Goal: Task Accomplishment & Management: Complete application form

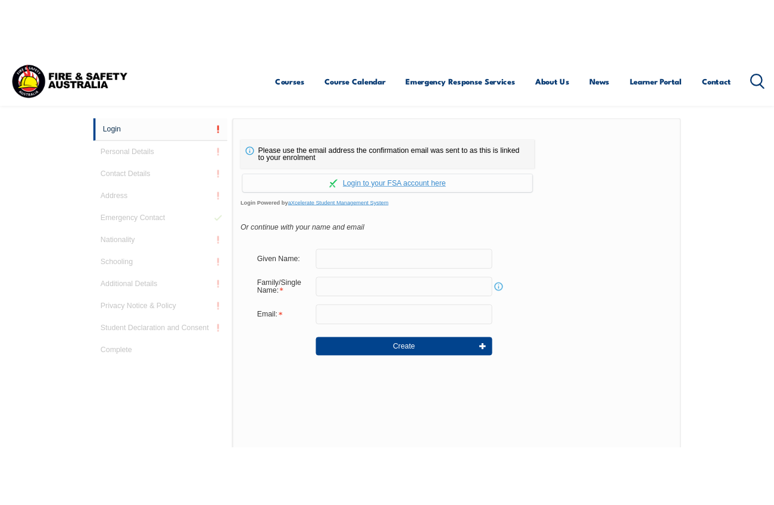
scroll to position [322, 0]
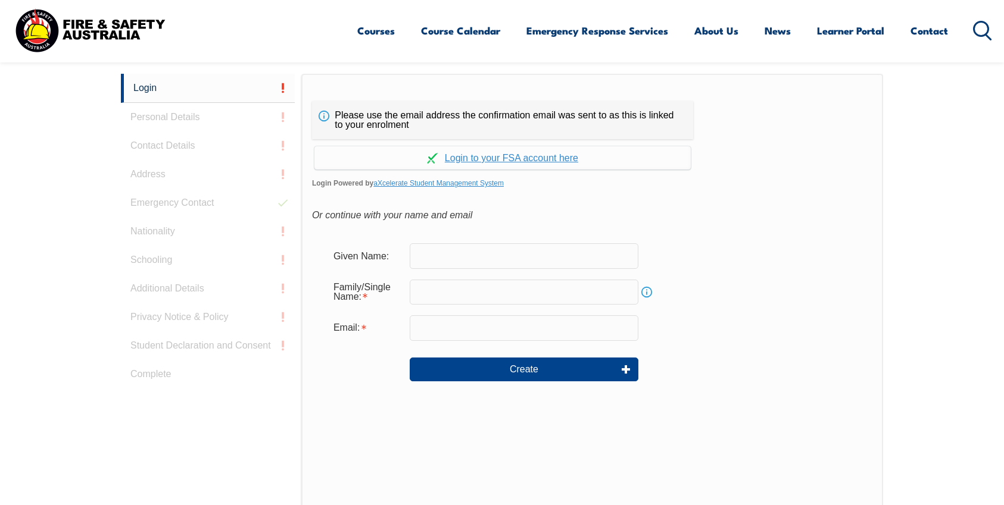
click at [445, 249] on input "text" at bounding box center [524, 255] width 229 height 25
type input "[PERSON_NAME]"
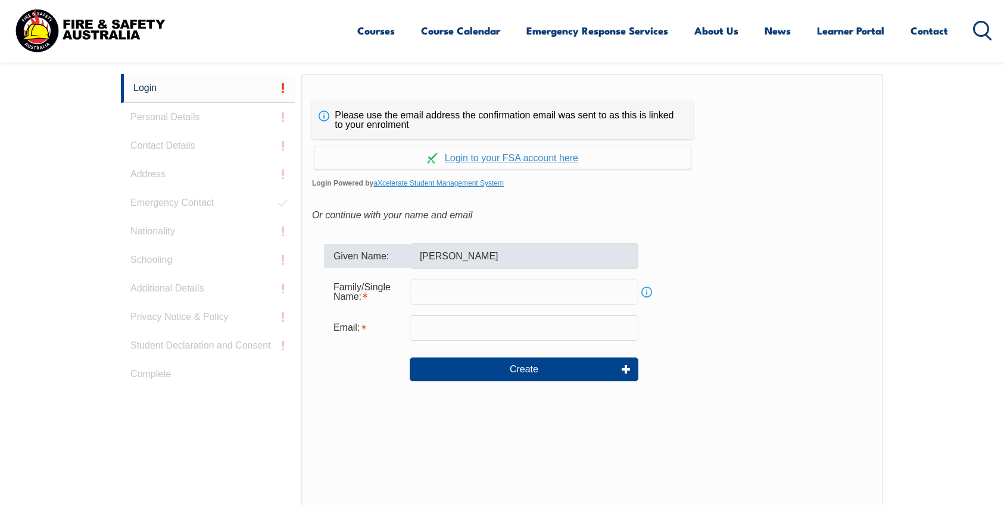
type input "Ravenarki"
type input "[PERSON_NAME][EMAIL_ADDRESS][DOMAIN_NAME]"
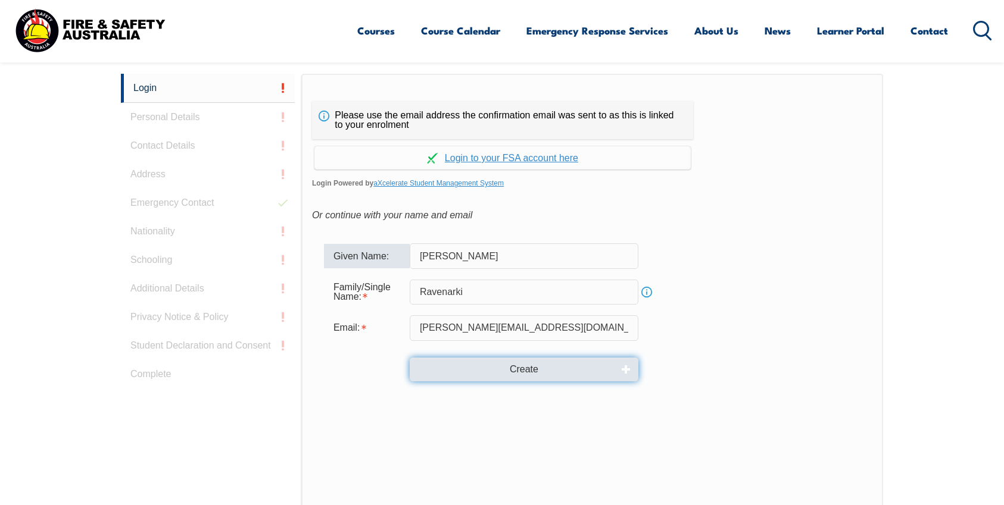
click at [511, 371] on button "Create" at bounding box center [524, 370] width 229 height 24
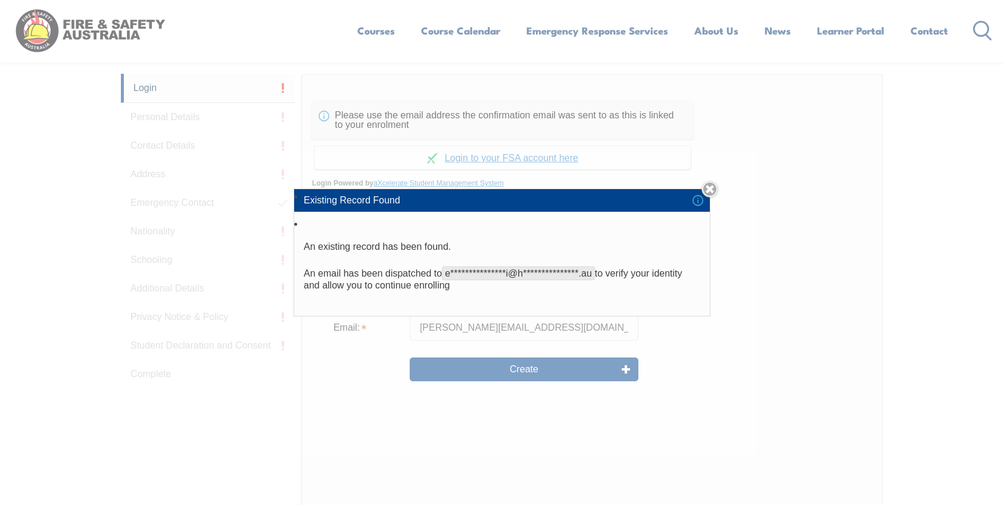
click at [368, 193] on li "Existing Record Found" at bounding box center [501, 200] width 415 height 23
click at [709, 186] on link "Close" at bounding box center [709, 189] width 17 height 17
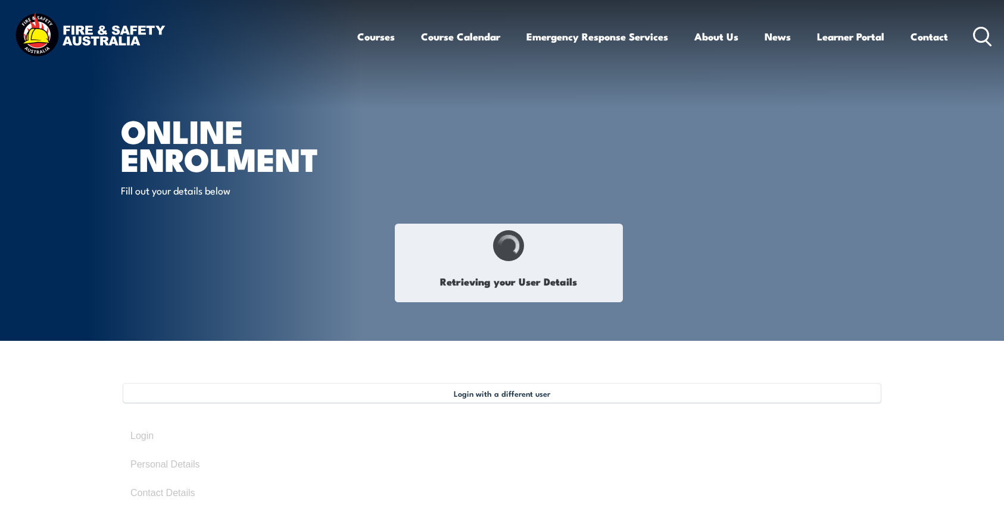
type input "[PERSON_NAME]"
type input "Ravenarki"
type input "January 16, 1970"
type input "K5HUDGPYQA"
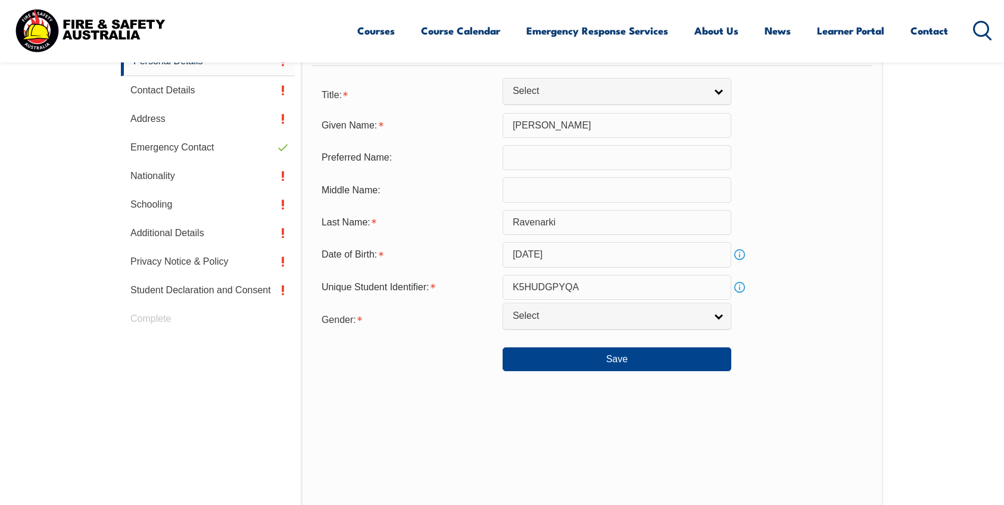
scroll to position [407, 0]
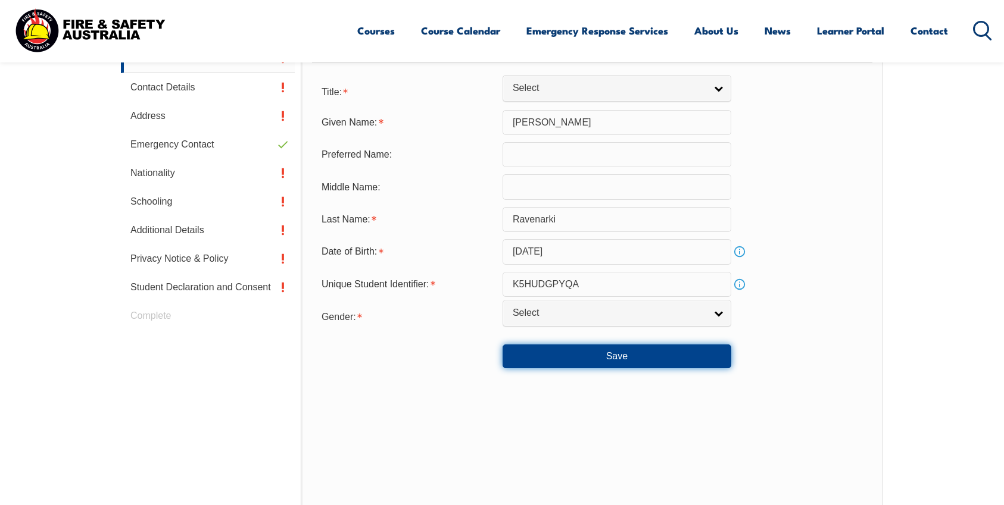
click at [615, 358] on button "Save" at bounding box center [616, 357] width 229 height 24
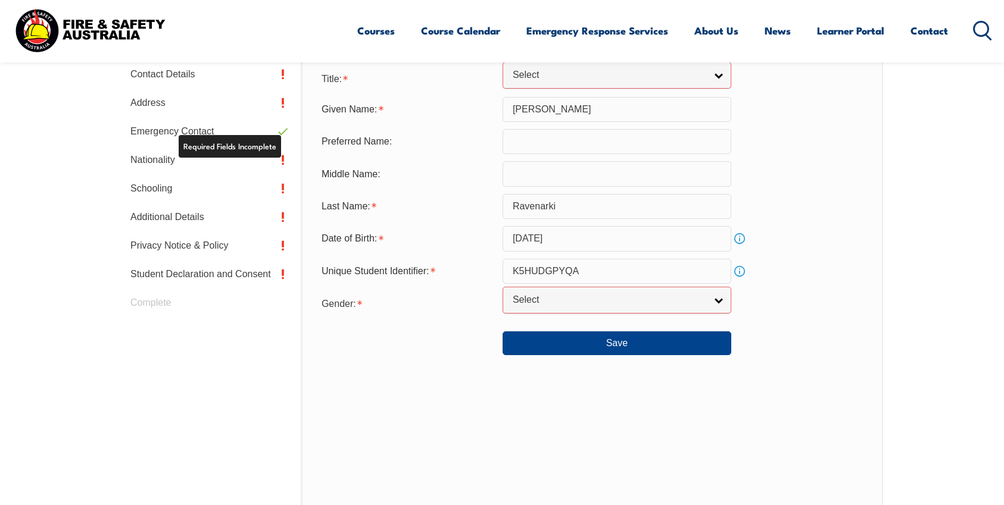
scroll to position [421, 0]
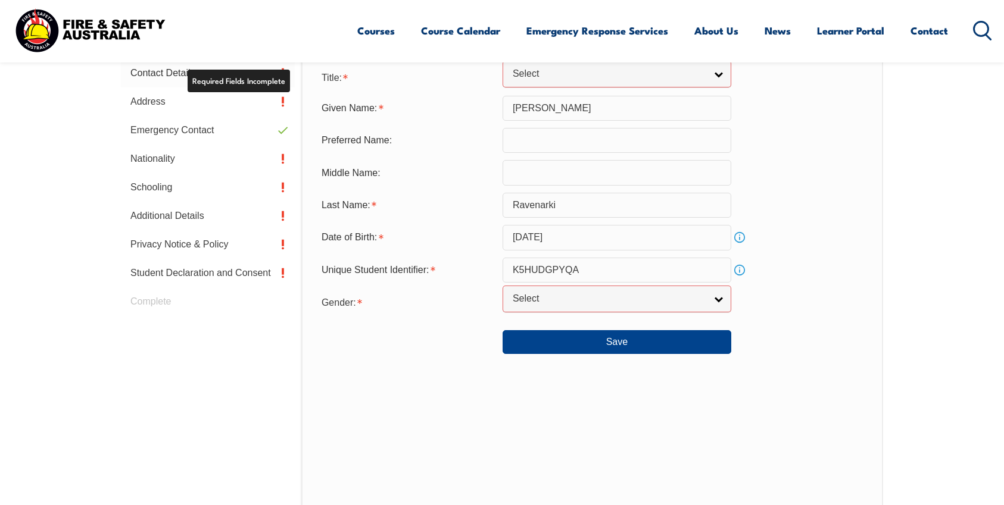
click at [290, 74] on link "Contact Details" at bounding box center [208, 73] width 174 height 29
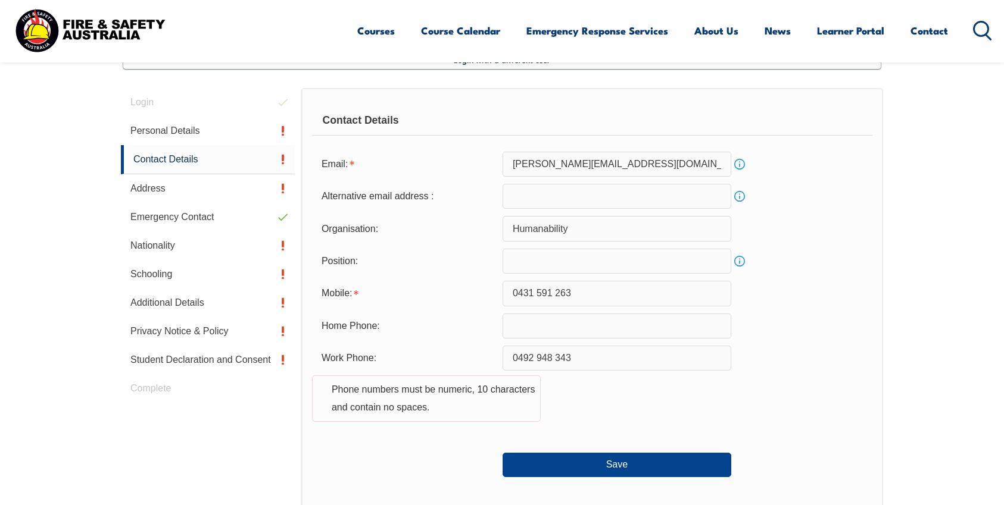
scroll to position [324, 0]
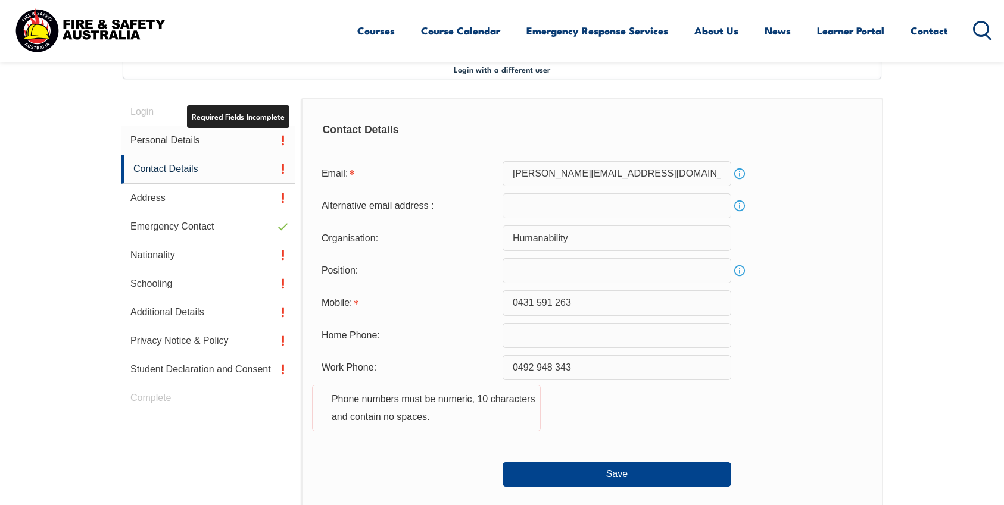
click at [276, 145] on link "Personal Details" at bounding box center [208, 140] width 174 height 29
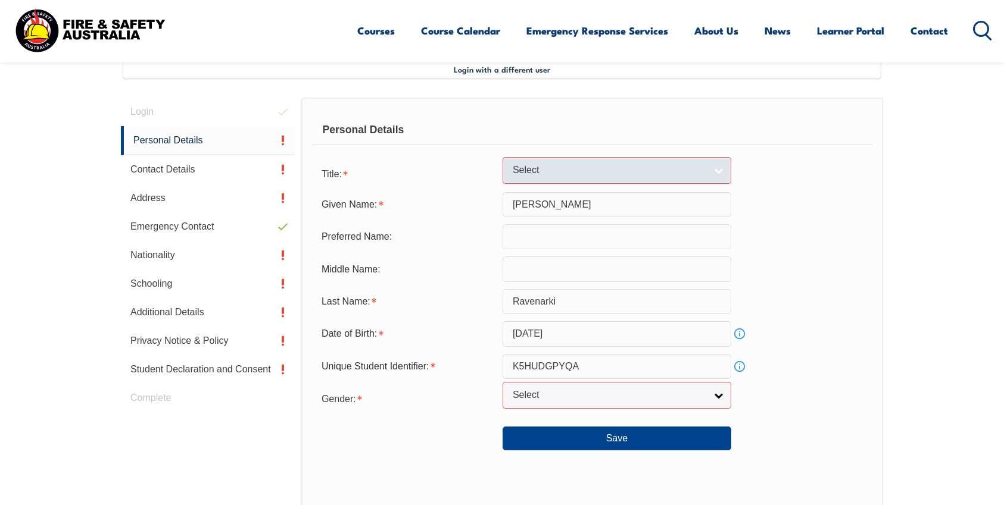
click at [525, 173] on span "Select" at bounding box center [608, 170] width 193 height 12
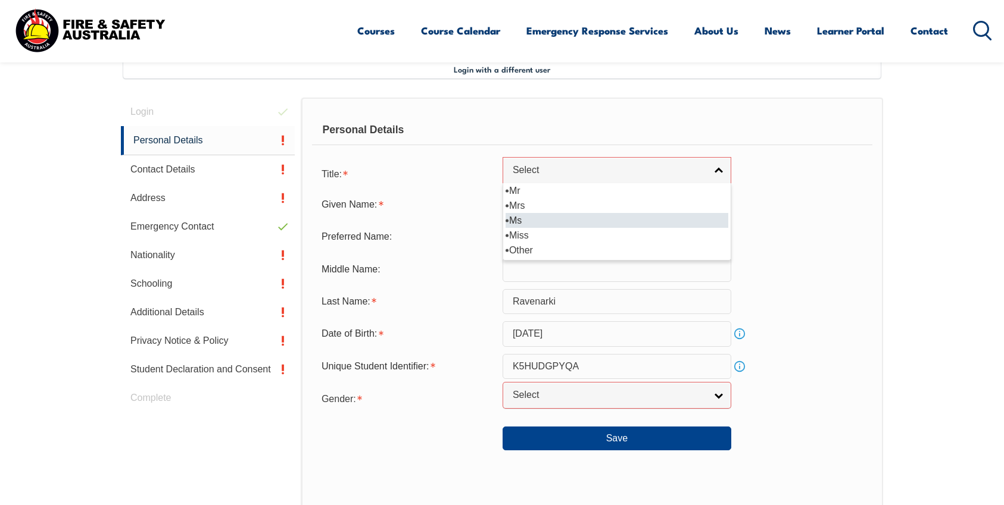
click at [515, 220] on li "Ms" at bounding box center [616, 220] width 223 height 15
select select "Ms"
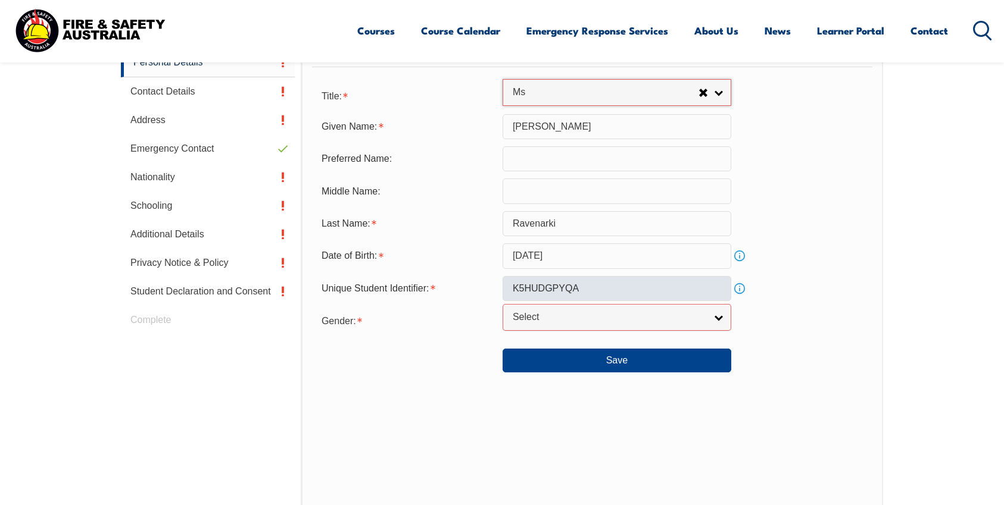
scroll to position [407, 0]
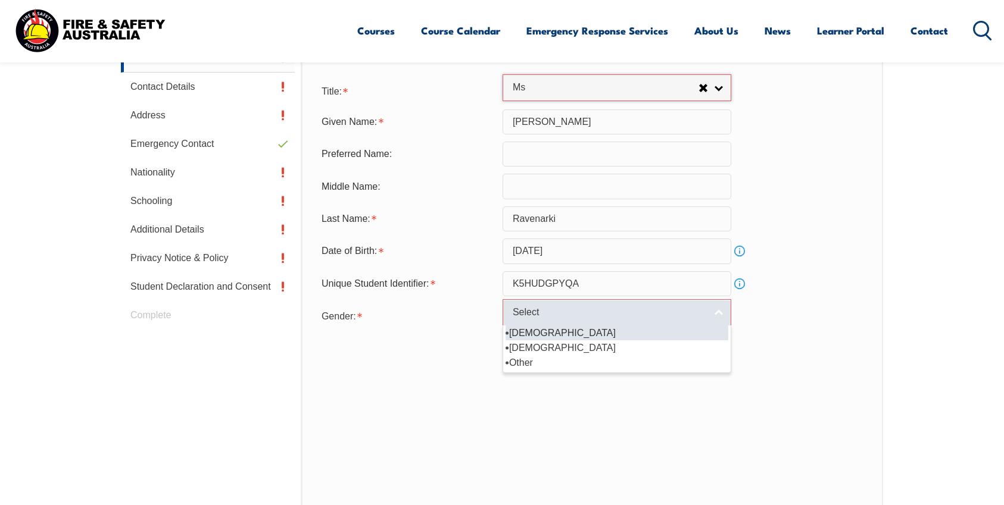
click at [543, 315] on span "Select" at bounding box center [608, 313] width 193 height 12
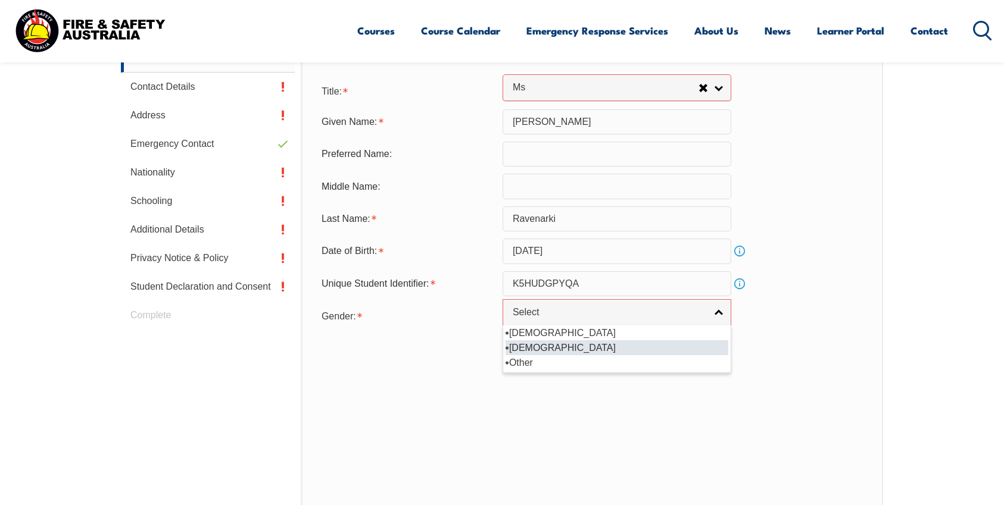
click at [529, 345] on li "[DEMOGRAPHIC_DATA]" at bounding box center [616, 347] width 223 height 15
select select "F"
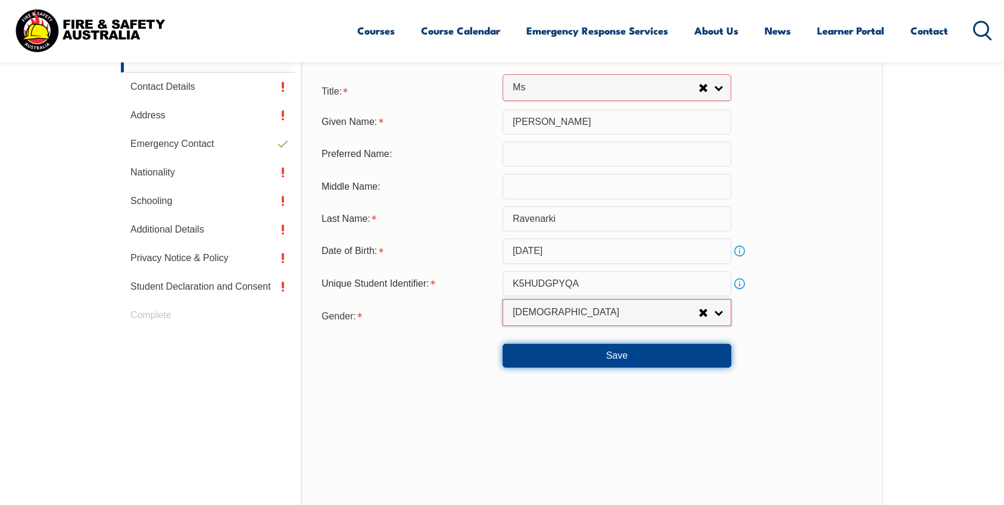
click at [571, 358] on button "Save" at bounding box center [616, 356] width 229 height 24
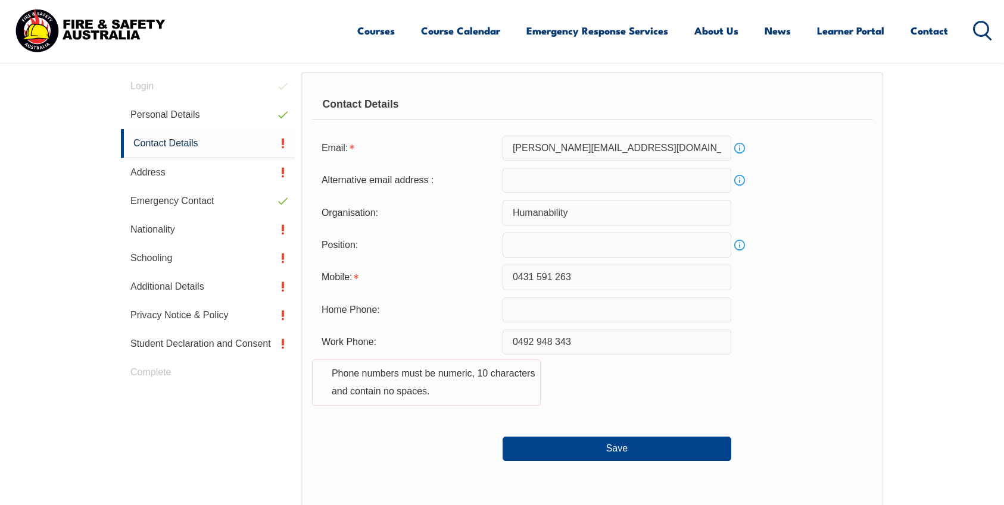
scroll to position [324, 0]
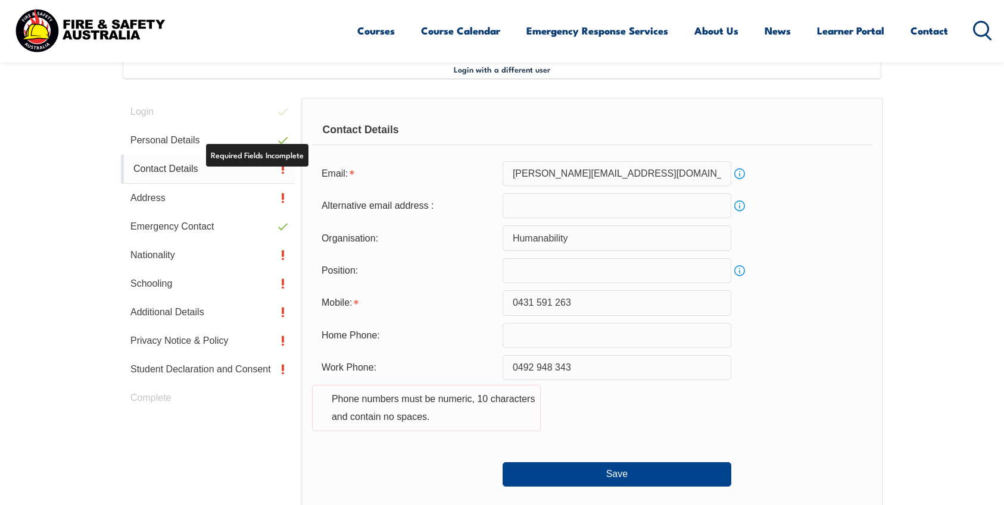
click at [282, 167] on link "Contact Details" at bounding box center [208, 169] width 174 height 29
click at [282, 172] on link "Contact Details" at bounding box center [208, 169] width 174 height 29
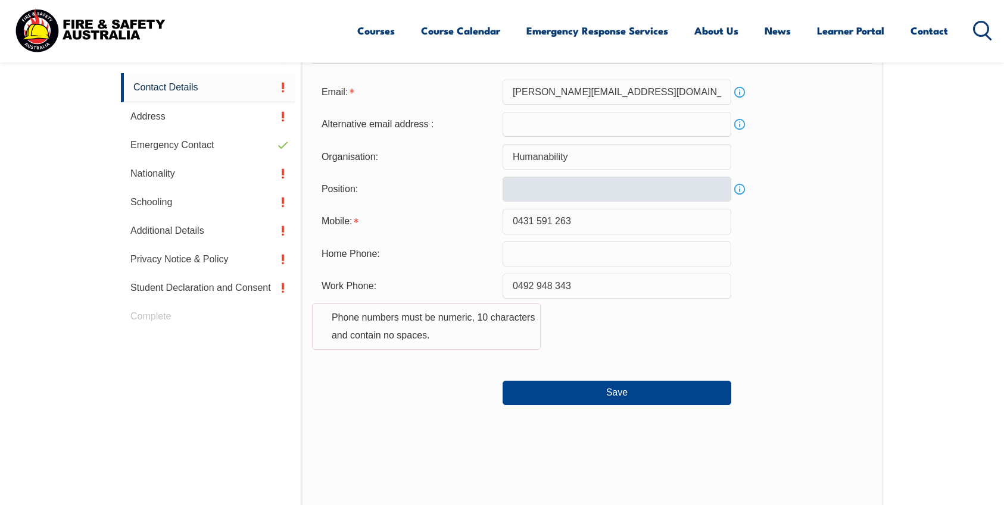
scroll to position [410, 0]
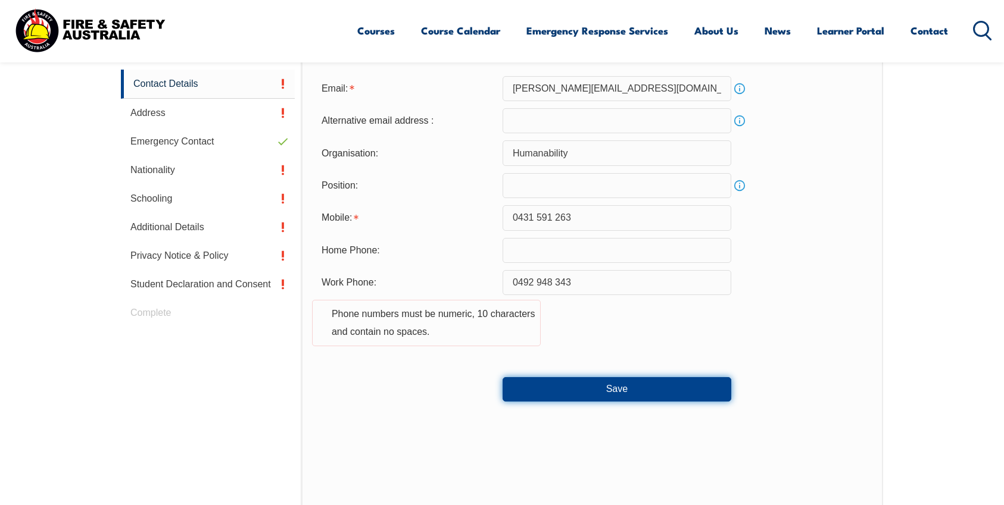
click at [605, 399] on button "Save" at bounding box center [616, 389] width 229 height 24
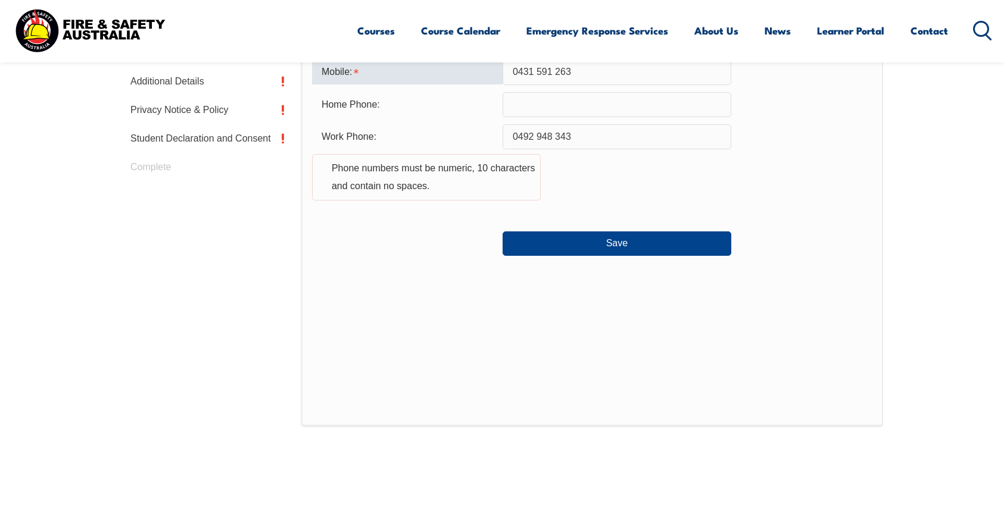
scroll to position [557, 0]
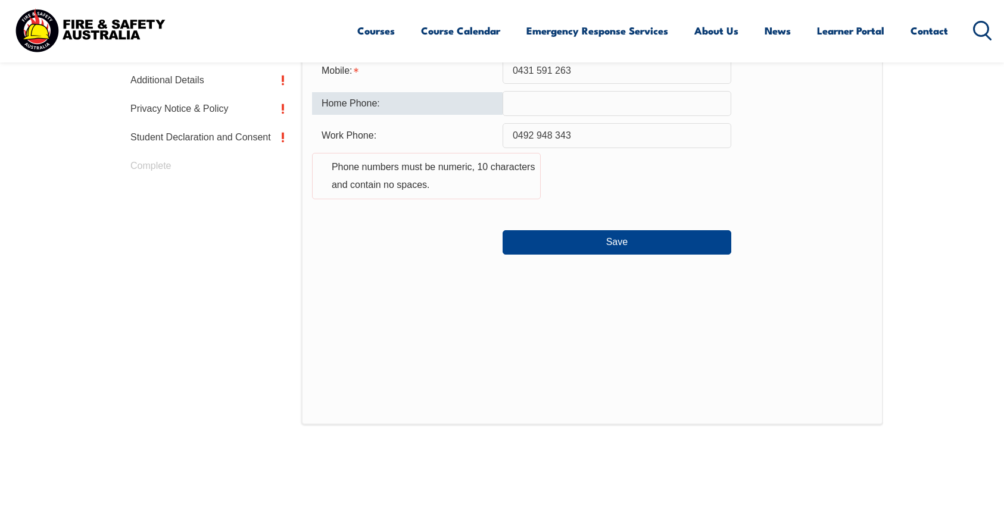
click at [451, 113] on div "Home Phone:" at bounding box center [407, 103] width 190 height 23
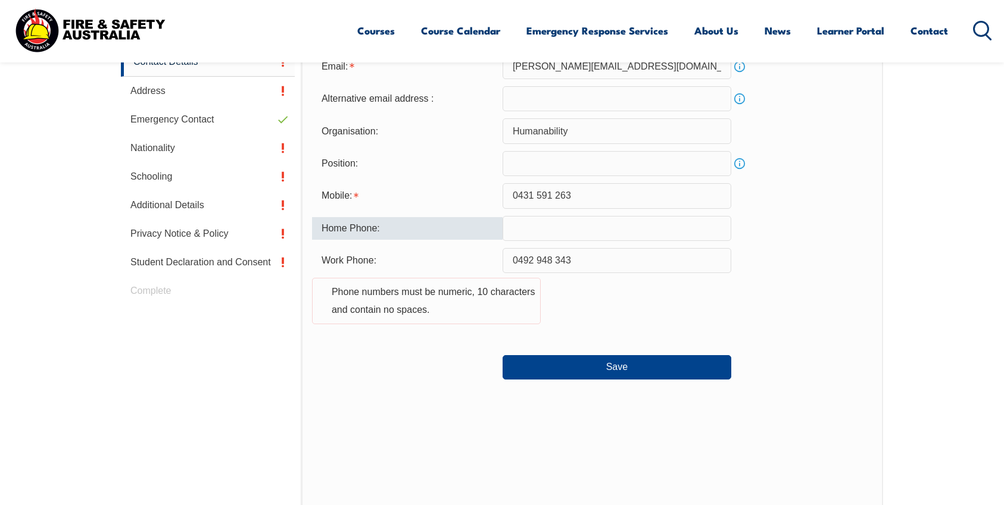
scroll to position [430, 0]
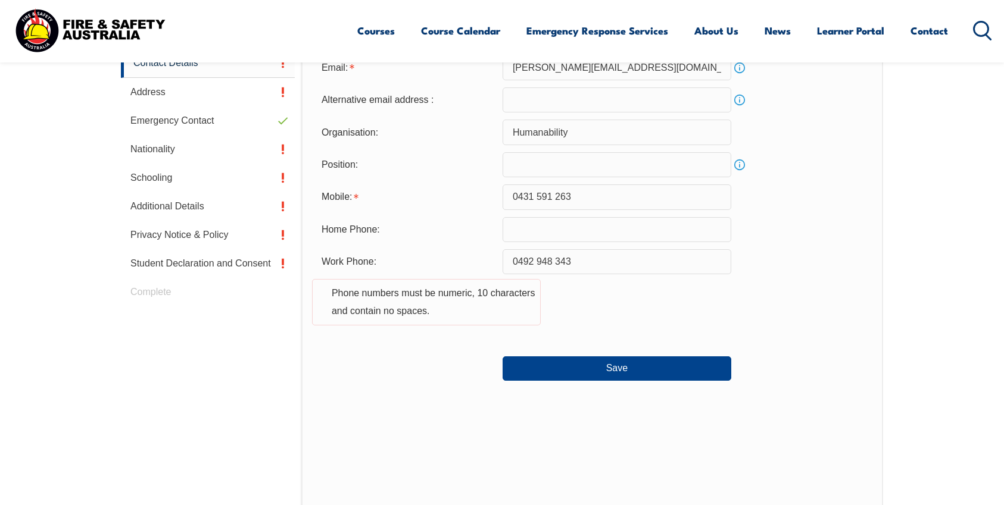
click at [567, 164] on input "text" at bounding box center [616, 164] width 229 height 25
click at [741, 167] on link "Info" at bounding box center [739, 165] width 17 height 17
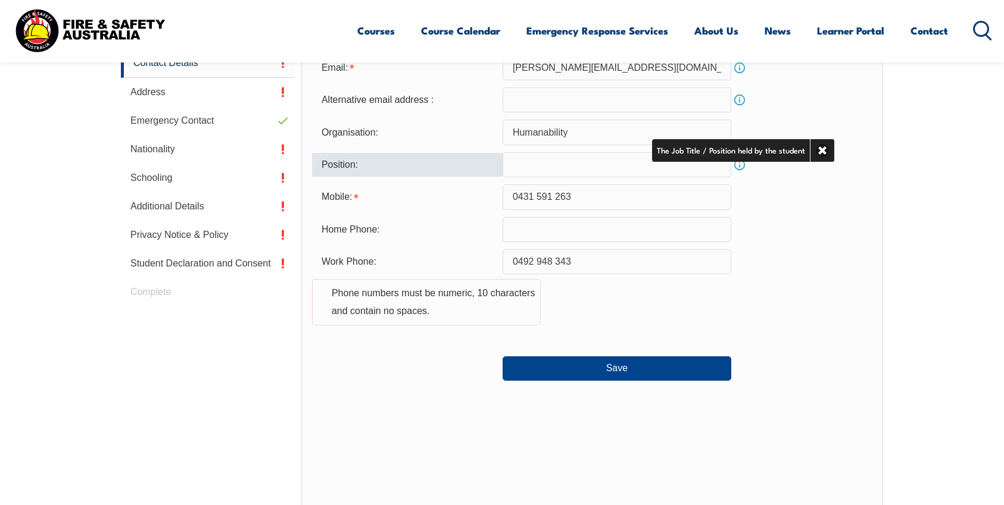
click at [710, 164] on input "text" at bounding box center [616, 164] width 229 height 25
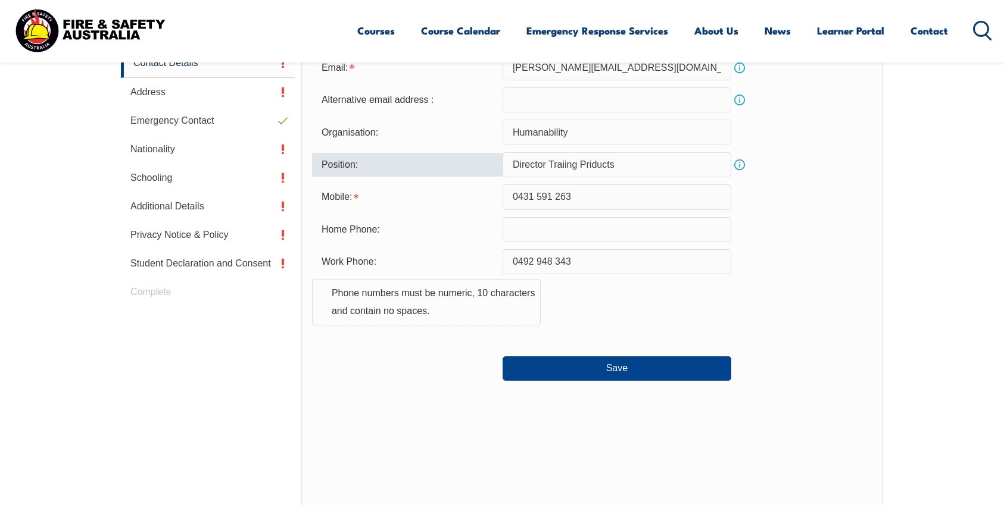
click at [592, 168] on input "Director Traiing Priducts" at bounding box center [616, 164] width 229 height 25
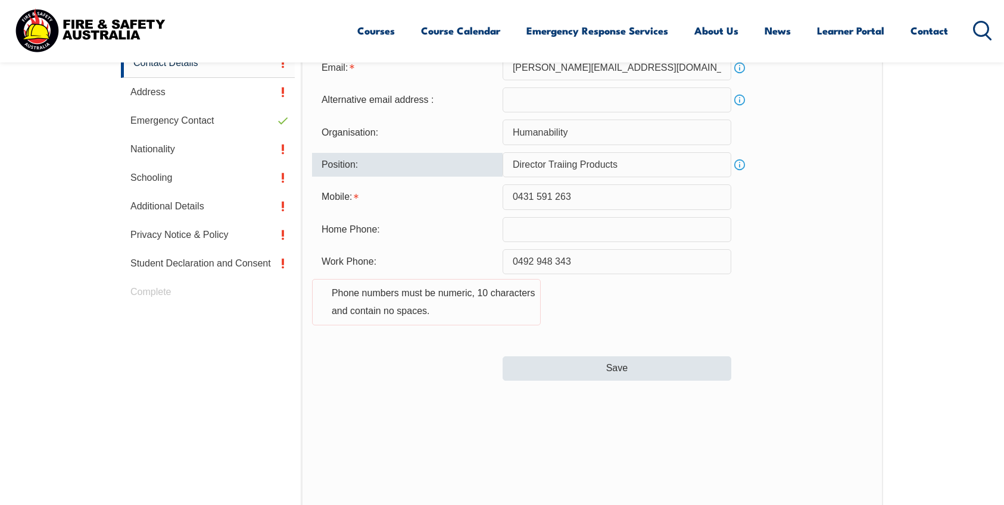
type input "Director Traiing Products"
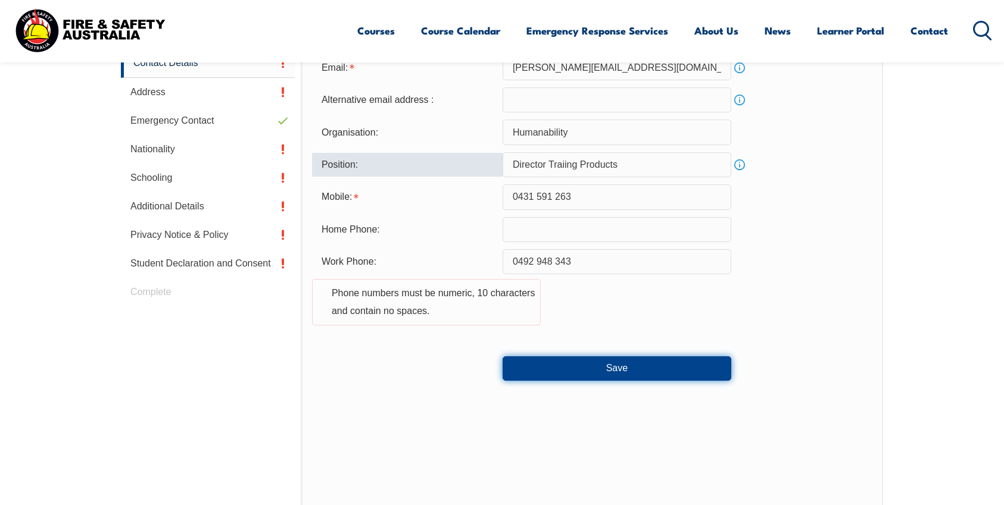
click at [596, 377] on button "Save" at bounding box center [616, 369] width 229 height 24
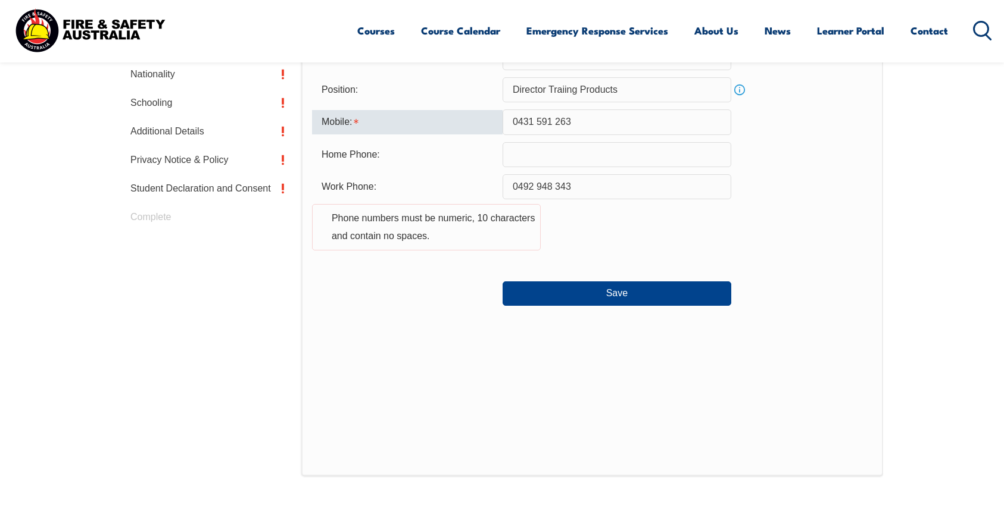
scroll to position [502, 0]
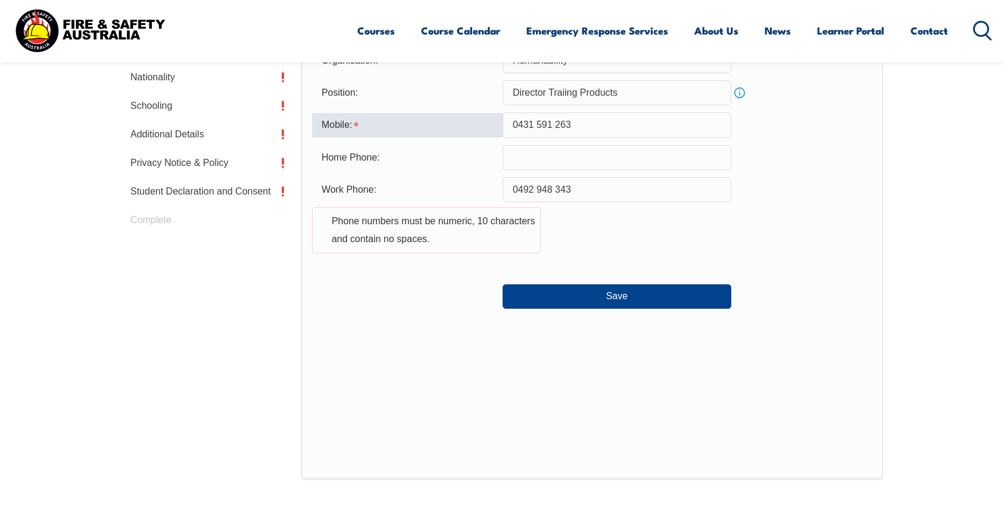
click at [538, 128] on input "0431 591 263" at bounding box center [616, 124] width 229 height 25
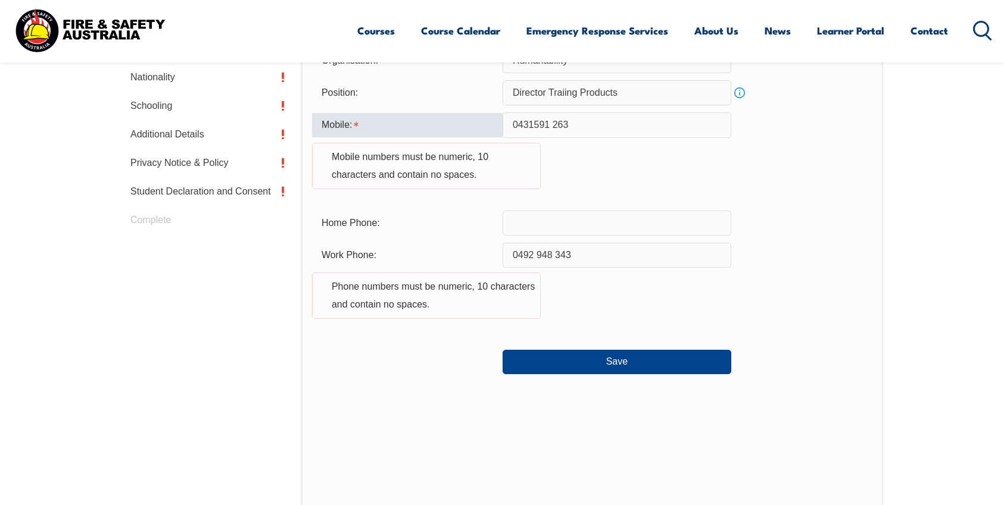
click at [553, 129] on input "0431591 263" at bounding box center [616, 124] width 229 height 25
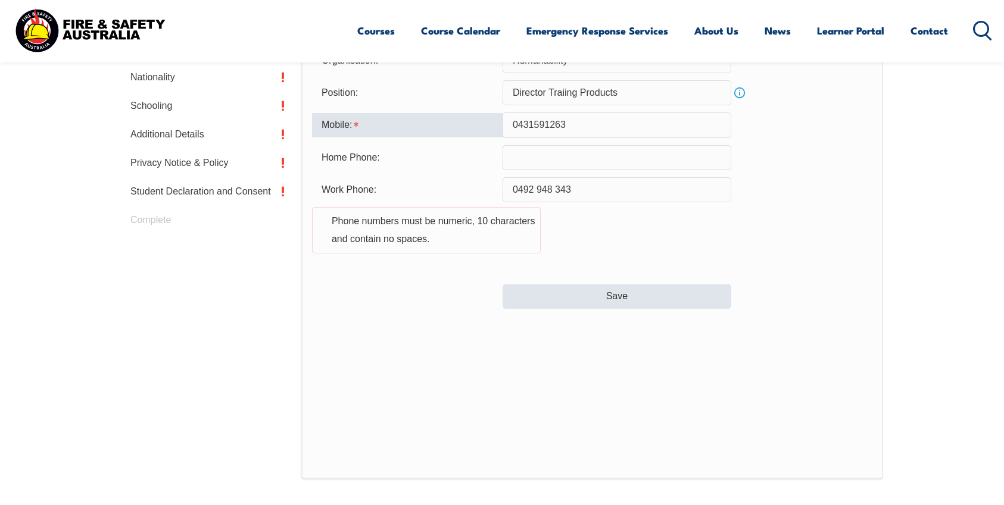
type input "0431591263"
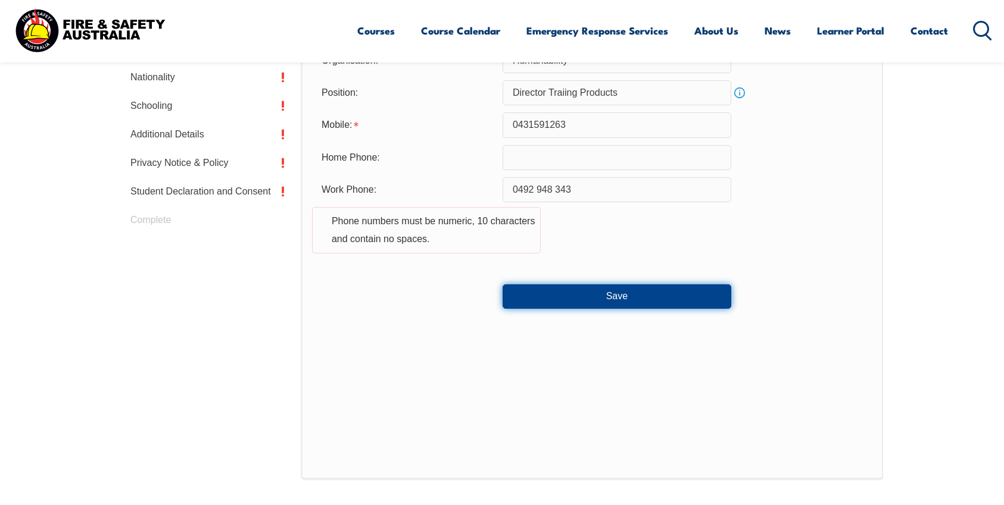
click at [621, 308] on button "Save" at bounding box center [616, 297] width 229 height 24
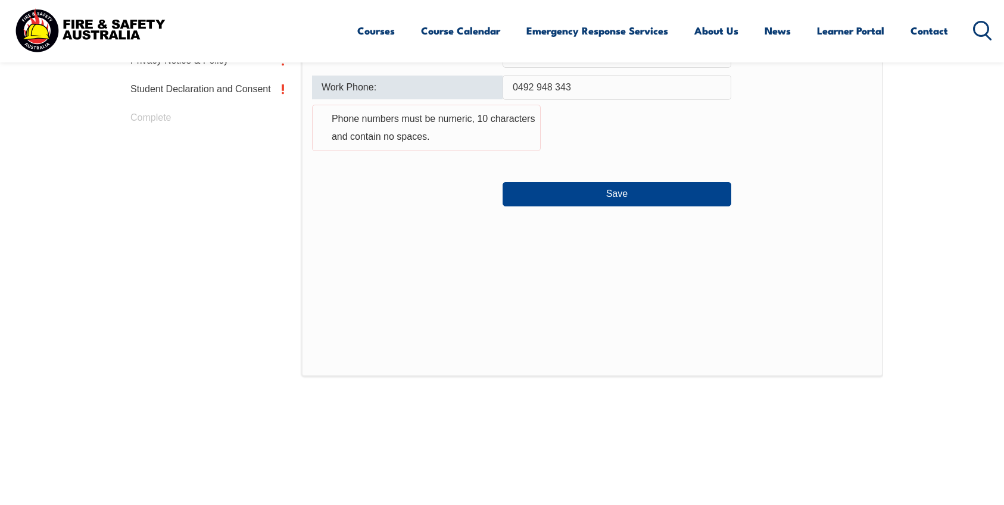
scroll to position [622, 0]
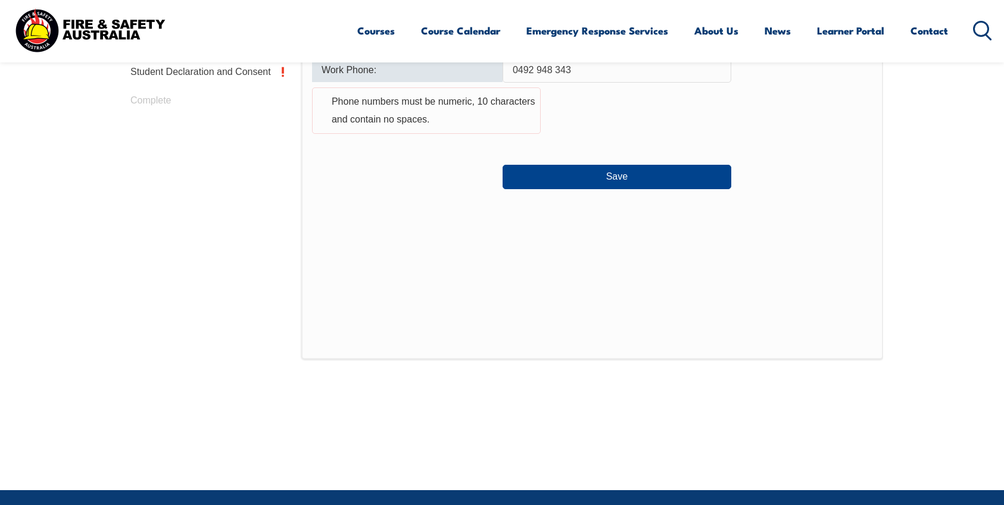
click at [535, 69] on input "0492 948 343" at bounding box center [616, 70] width 229 height 25
click at [552, 72] on input "0492948 343" at bounding box center [616, 70] width 229 height 25
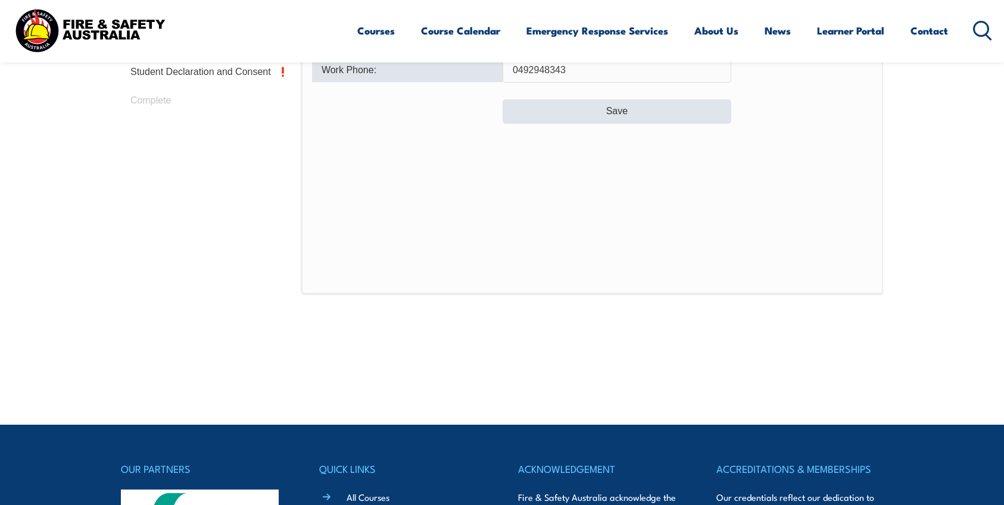
type input "0492948343"
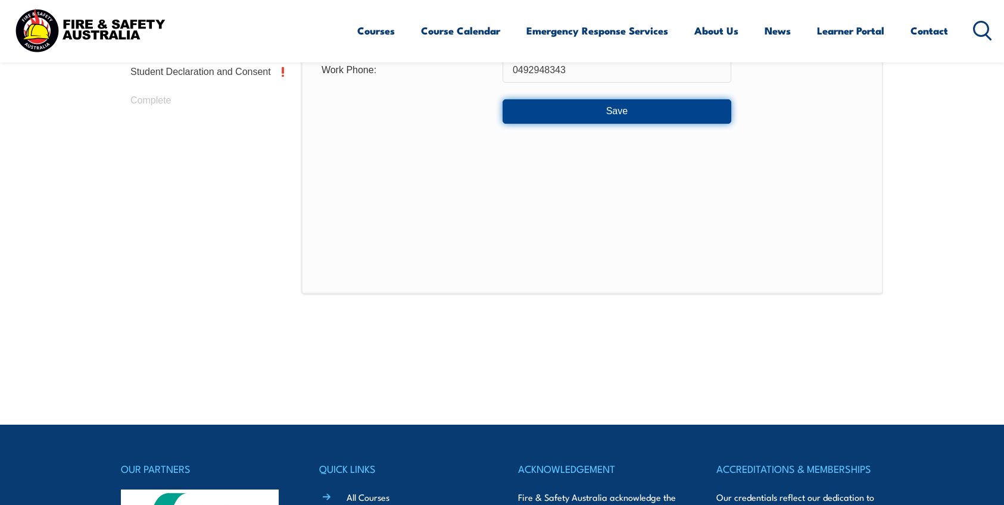
click at [598, 120] on button "Save" at bounding box center [616, 111] width 229 height 24
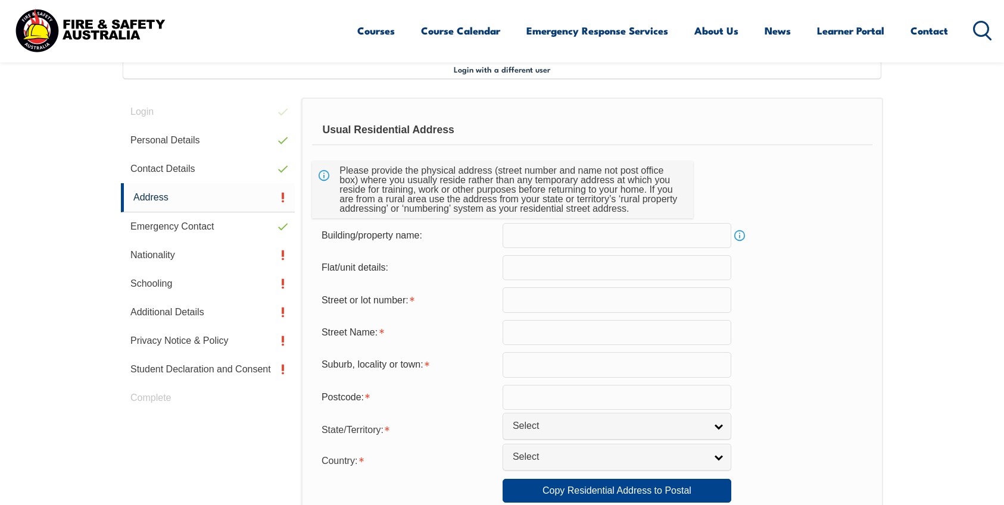
scroll to position [327, 0]
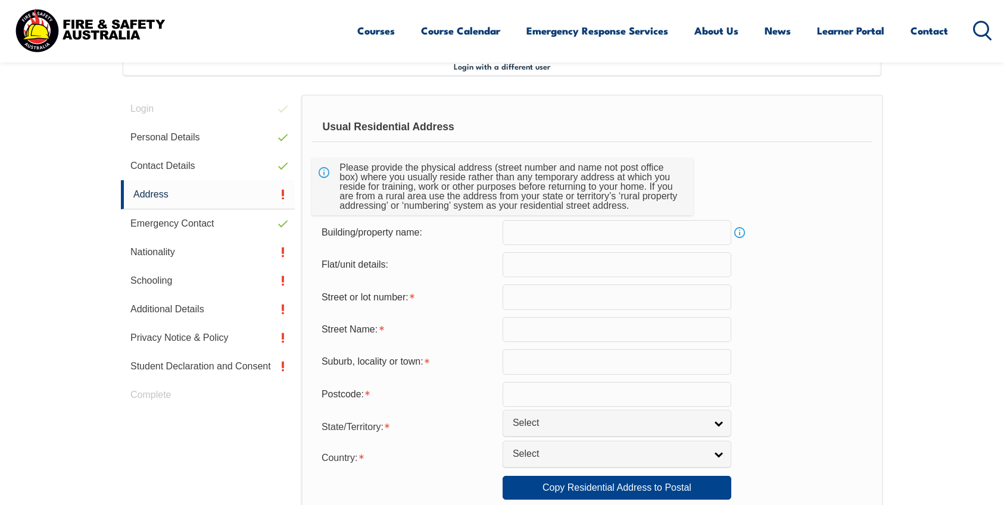
click at [575, 299] on input "text" at bounding box center [616, 297] width 229 height 25
type input "9 CROW ST, BURW"
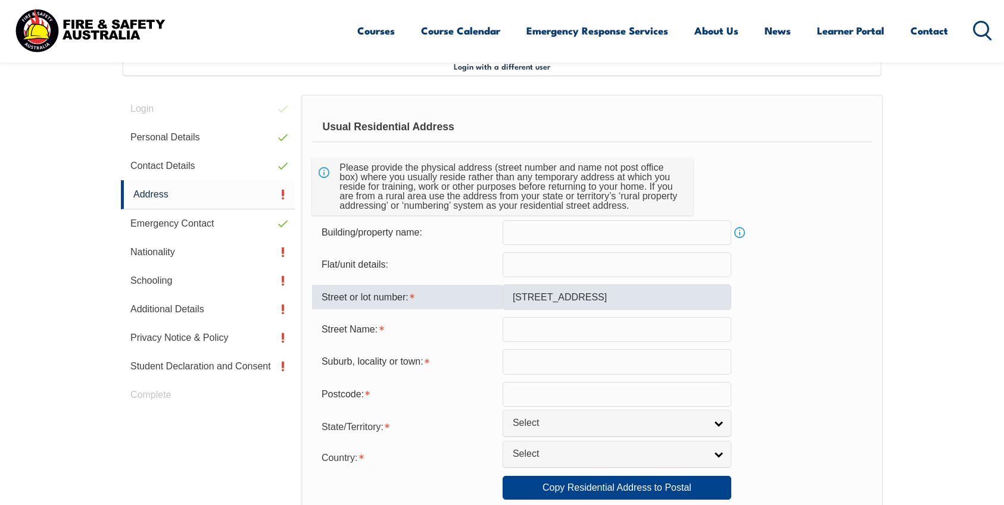
type input "3151"
select select "1101"
drag, startPoint x: 624, startPoint y: 299, endPoint x: 521, endPoint y: 294, distance: 102.5
click at [521, 294] on input "9 CROW ST, BURW" at bounding box center [616, 297] width 229 height 25
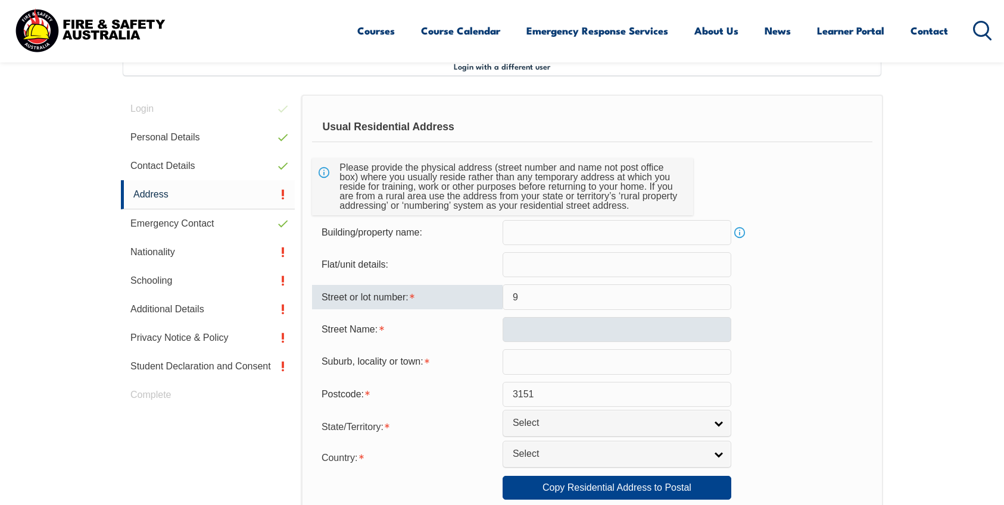
type input "9"
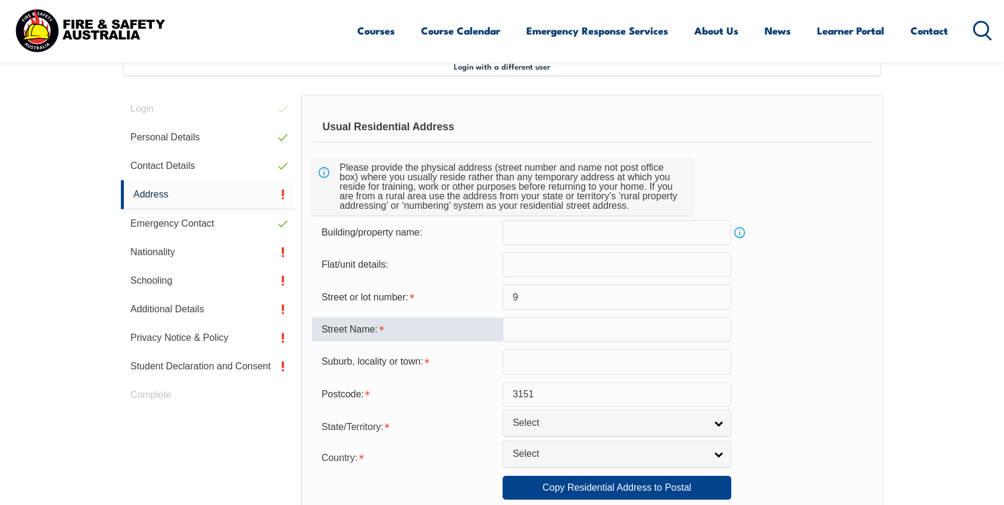
click at [515, 331] on input "text" at bounding box center [616, 329] width 229 height 25
type input "9 Crow St"
type input "BURWOOD EAST"
drag, startPoint x: 520, startPoint y: 330, endPoint x: 489, endPoint y: 329, distance: 31.0
click at [489, 329] on div "Street Name: 9 Crow St" at bounding box center [592, 329] width 560 height 25
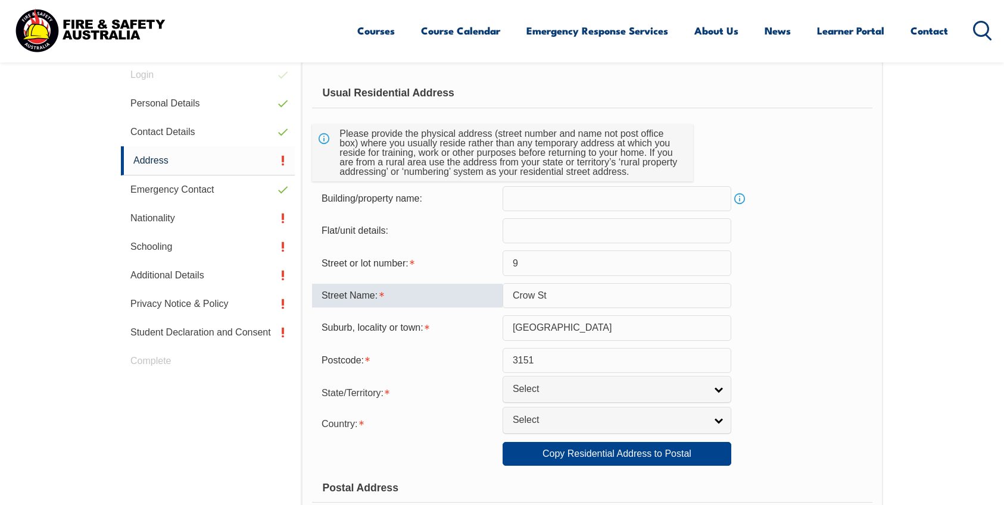
scroll to position [364, 0]
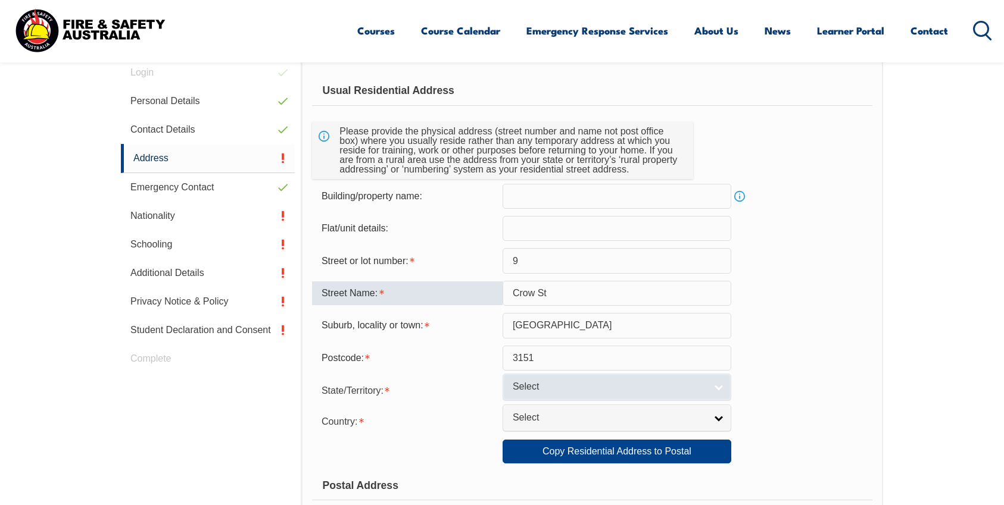
type input "Crow St"
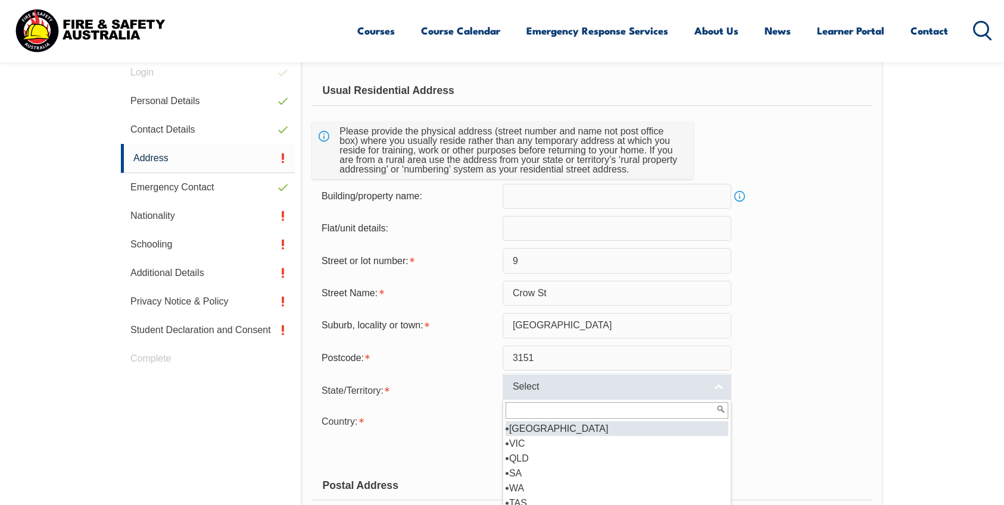
click at [600, 401] on link "Select" at bounding box center [616, 387] width 229 height 27
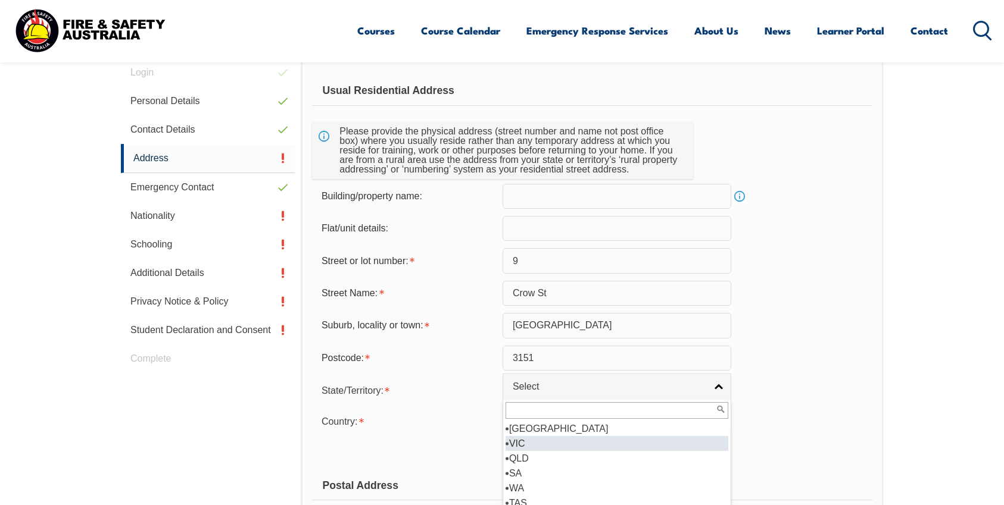
click at [567, 450] on li "VIC" at bounding box center [616, 443] width 223 height 15
select select "VIC"
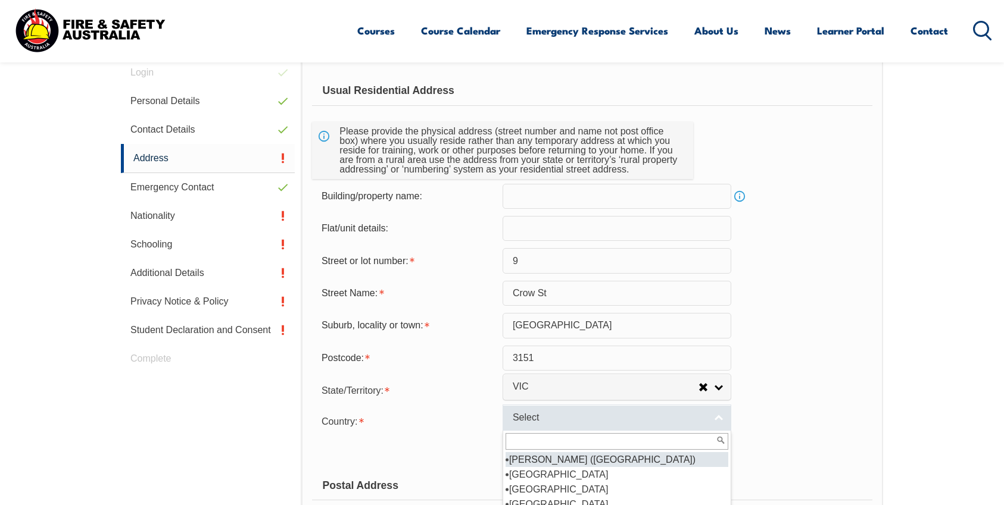
click at [601, 420] on span "Select" at bounding box center [608, 418] width 193 height 12
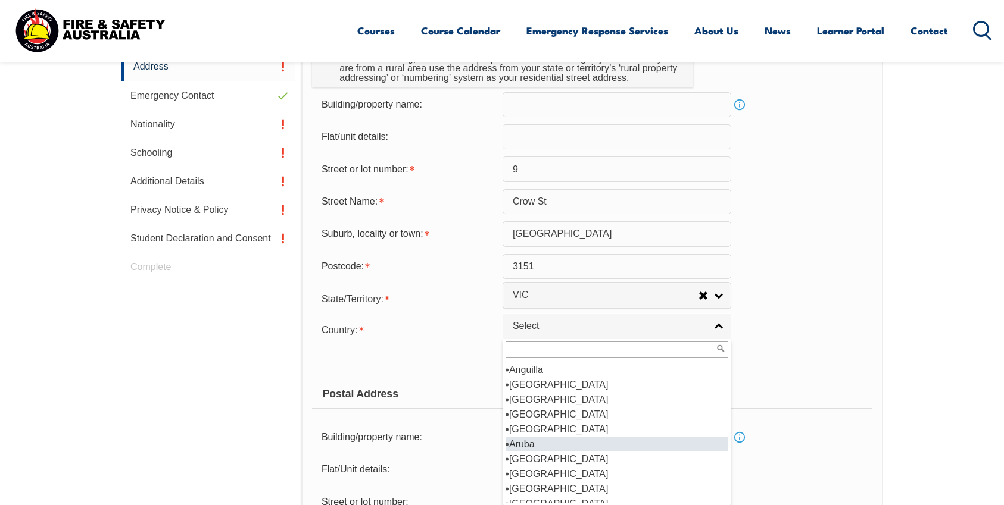
scroll to position [99, 0]
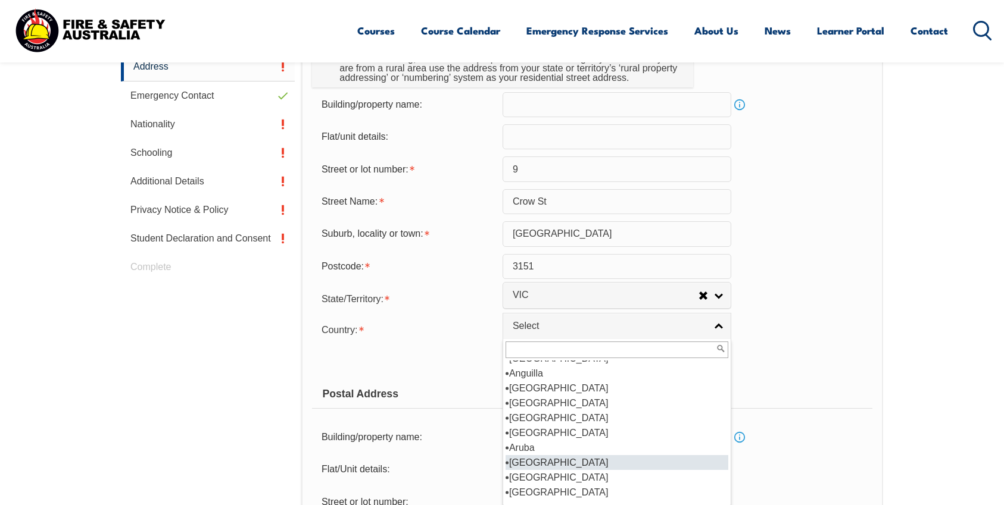
click at [565, 462] on li "[GEOGRAPHIC_DATA]" at bounding box center [616, 462] width 223 height 15
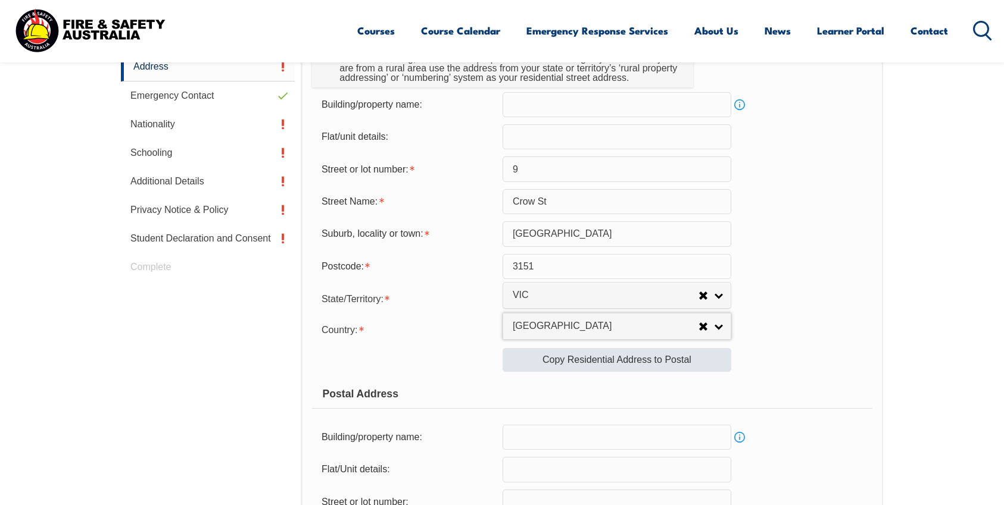
type input "[GEOGRAPHIC_DATA]"
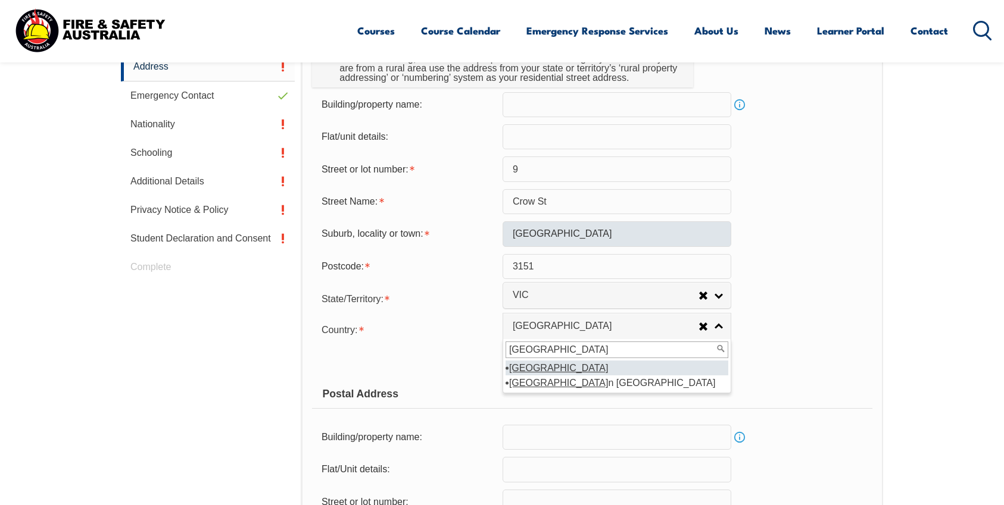
scroll to position [0, 0]
click at [539, 370] on em "[GEOGRAPHIC_DATA]" at bounding box center [558, 368] width 99 height 10
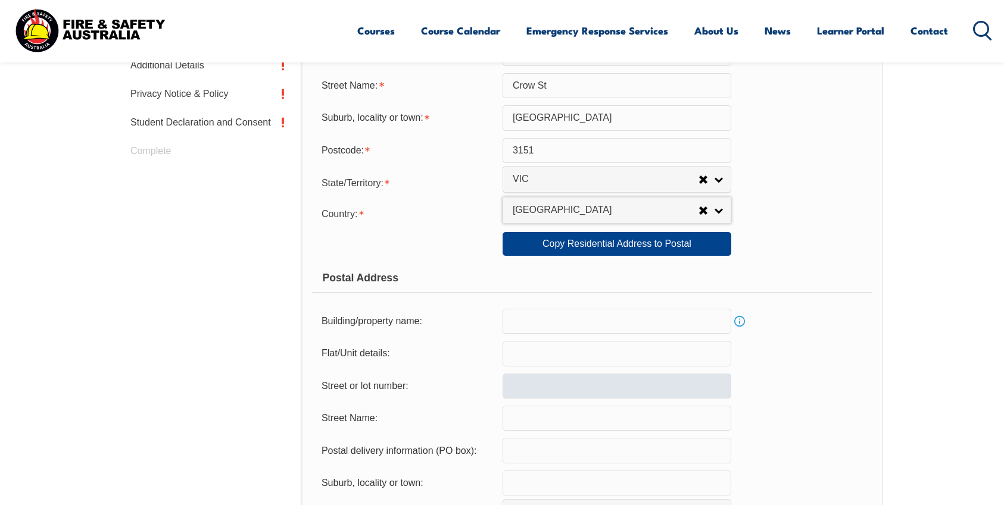
scroll to position [574, 0]
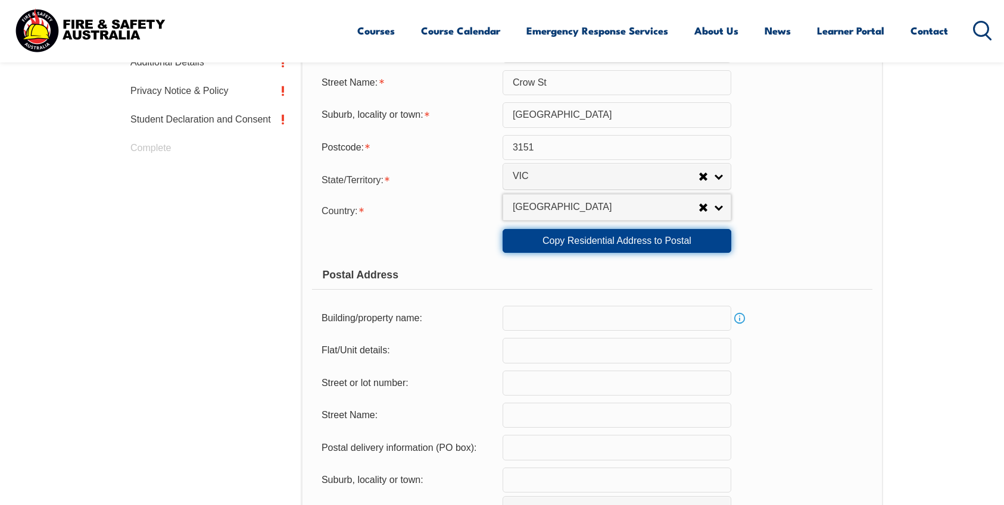
click at [610, 243] on link "Copy Residential Address to Postal" at bounding box center [616, 241] width 229 height 24
type input "9"
type input "Crow St"
type input "BURWOOD EAST"
select select "VIC"
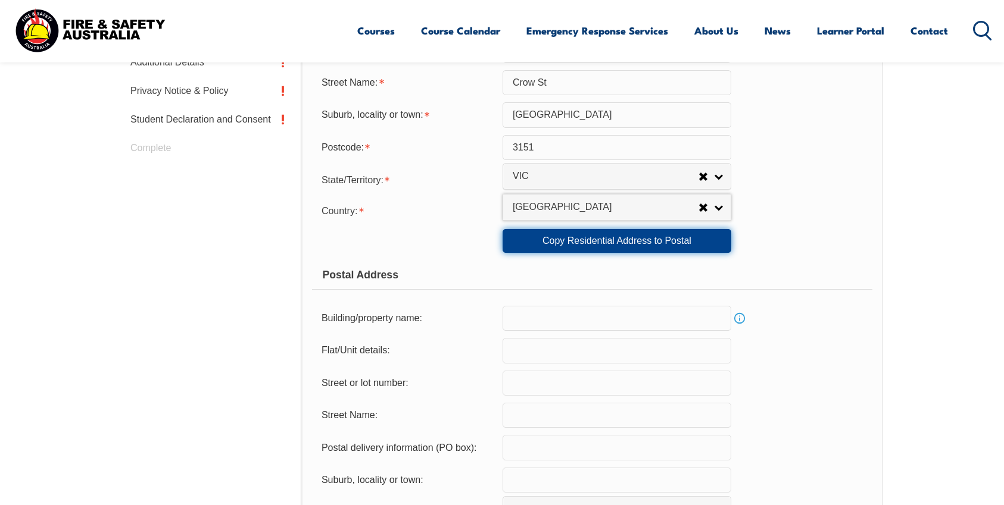
type input "3151"
select select "1101"
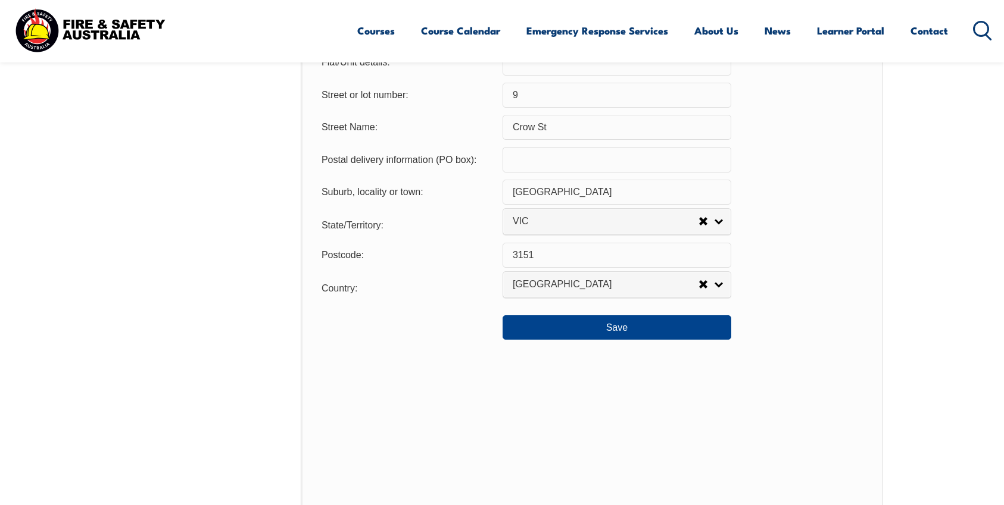
scroll to position [883, 0]
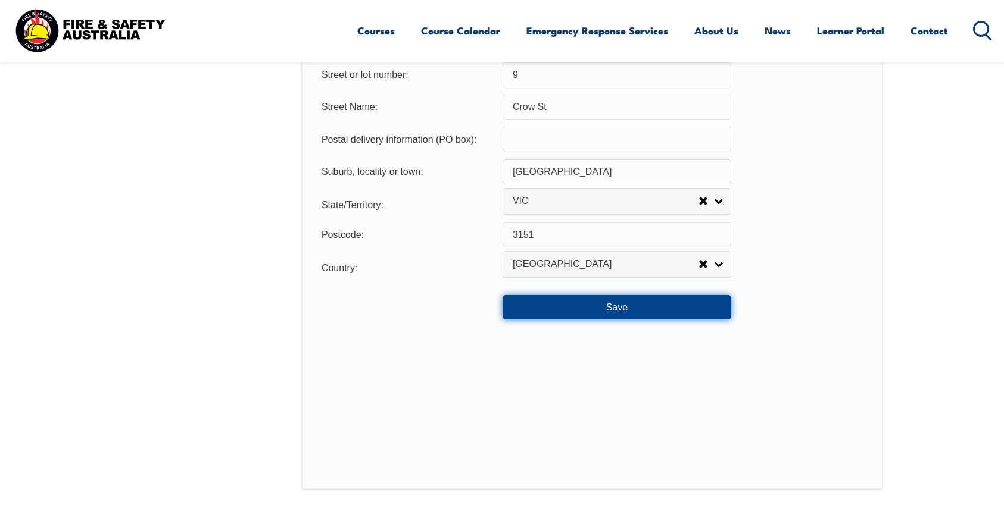
click at [593, 314] on button "Save" at bounding box center [616, 307] width 229 height 24
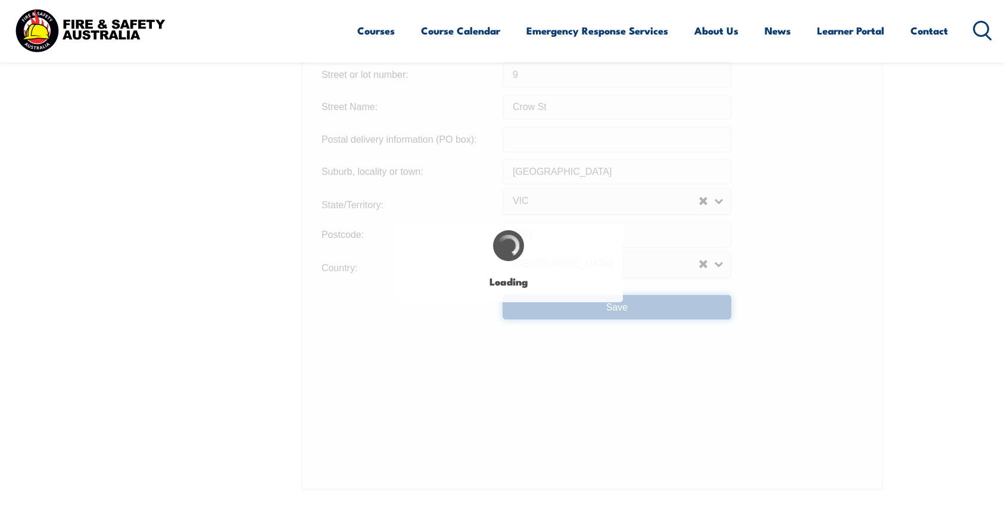
type input "9"
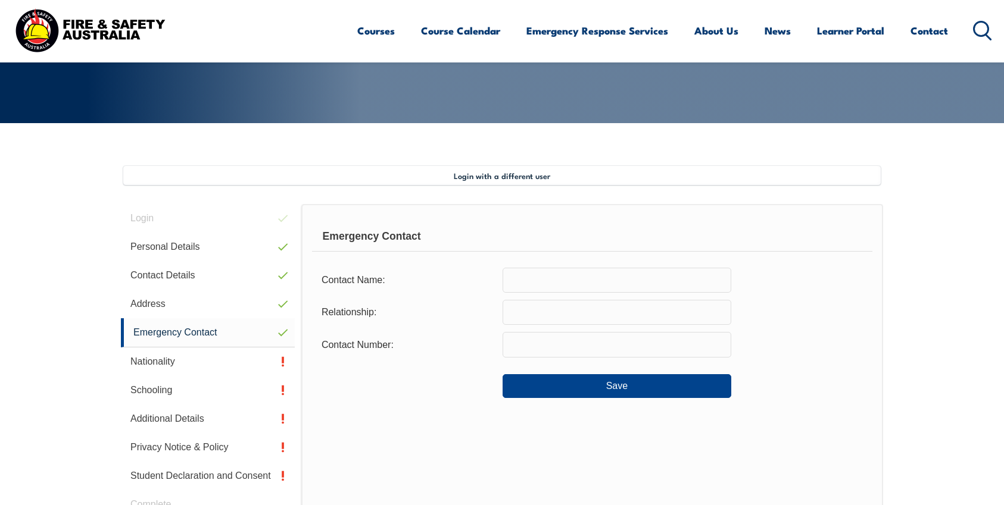
scroll to position [215, 0]
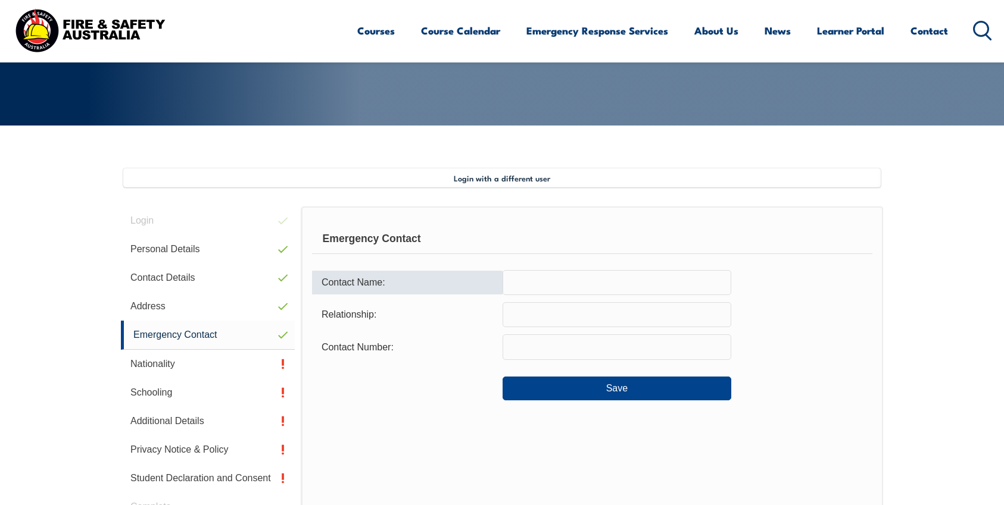
click at [532, 290] on input "text" at bounding box center [616, 282] width 229 height 25
type input "Paul Ravenarki"
click at [525, 310] on input "text" at bounding box center [616, 314] width 229 height 25
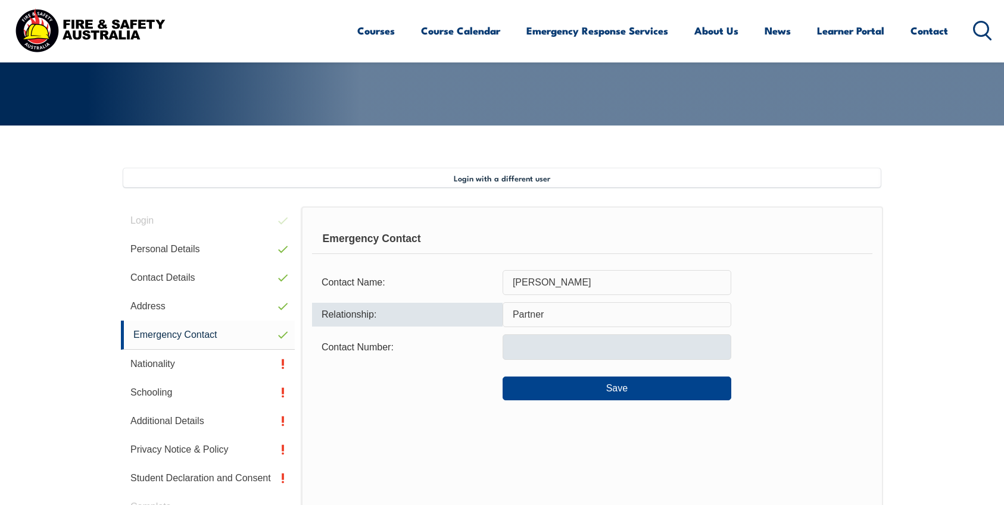
type input "Partner"
click at [527, 360] on input "text" at bounding box center [616, 347] width 229 height 25
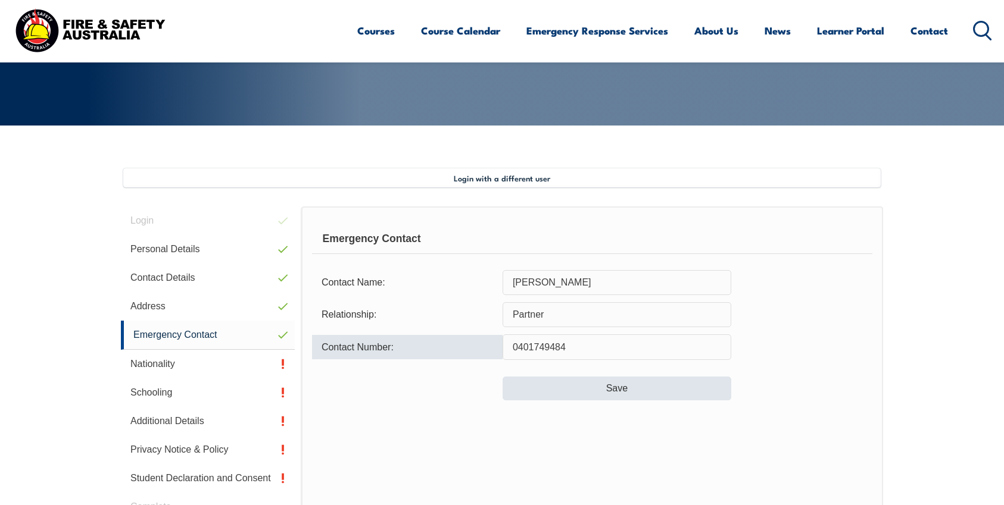
type input "0401749484"
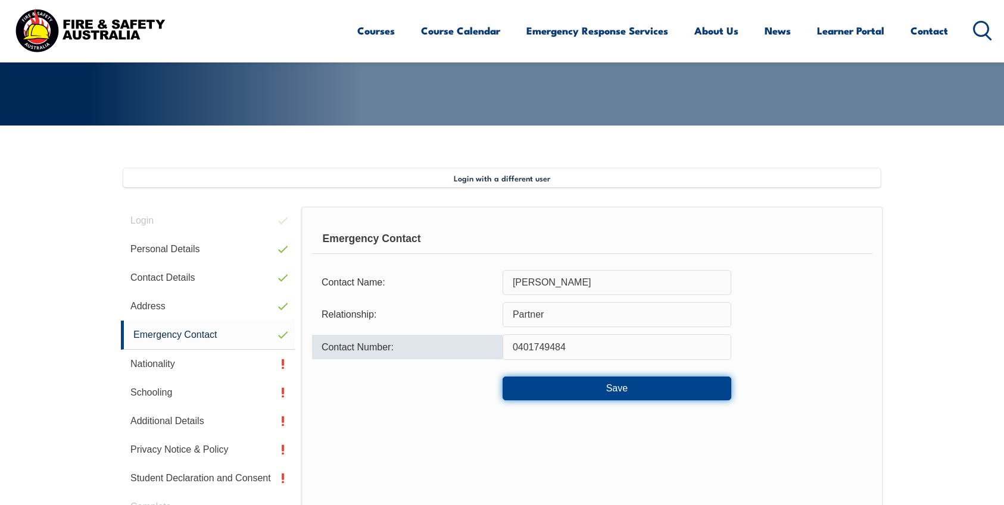
click at [568, 386] on button "Save" at bounding box center [616, 389] width 229 height 24
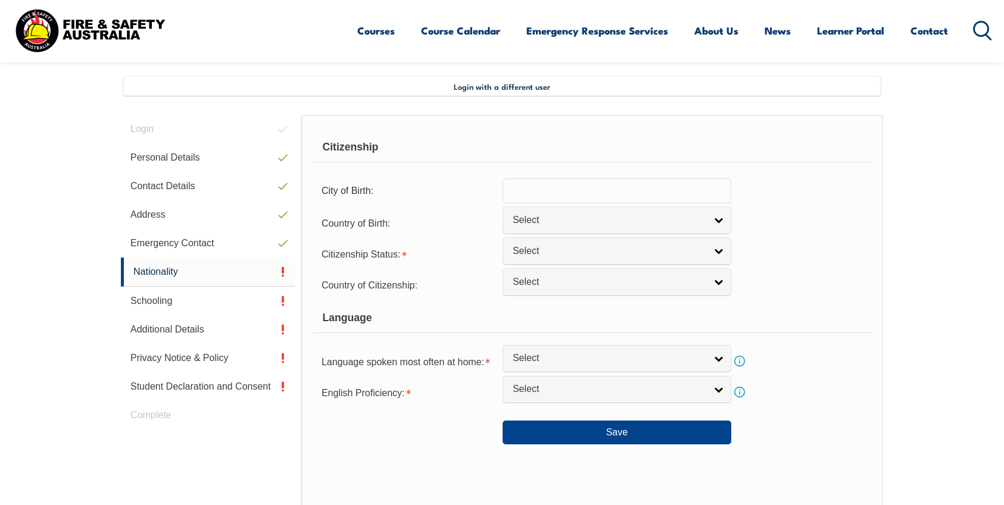
scroll to position [324, 0]
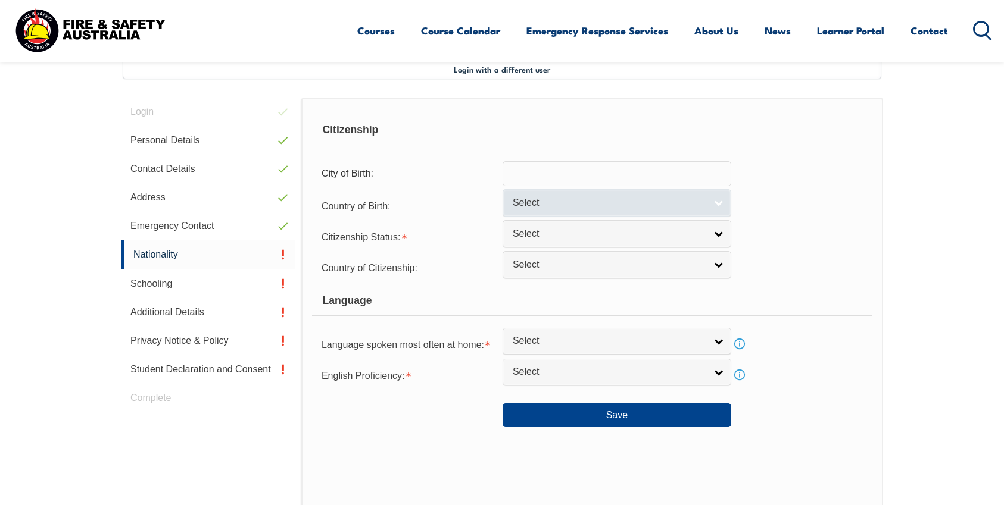
click at [610, 207] on span "Select" at bounding box center [608, 203] width 193 height 12
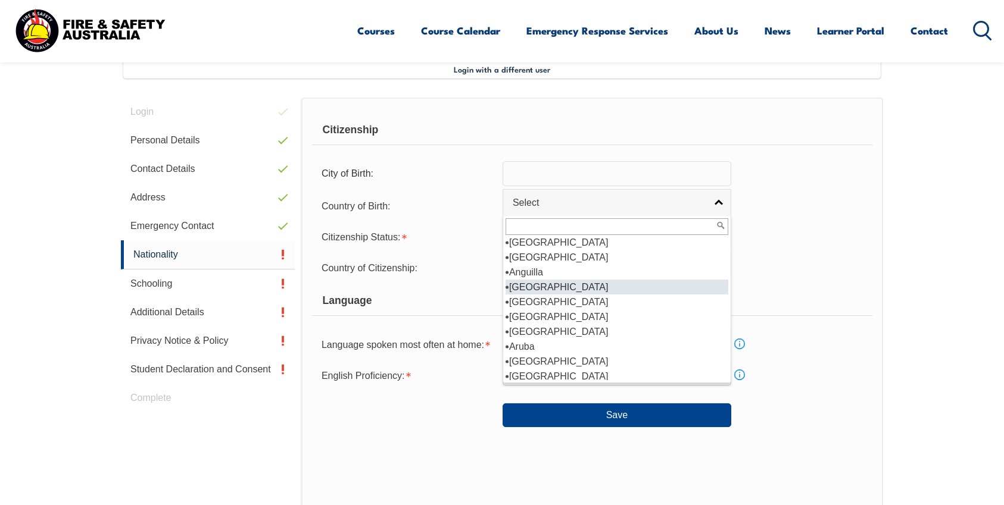
scroll to position [86, 0]
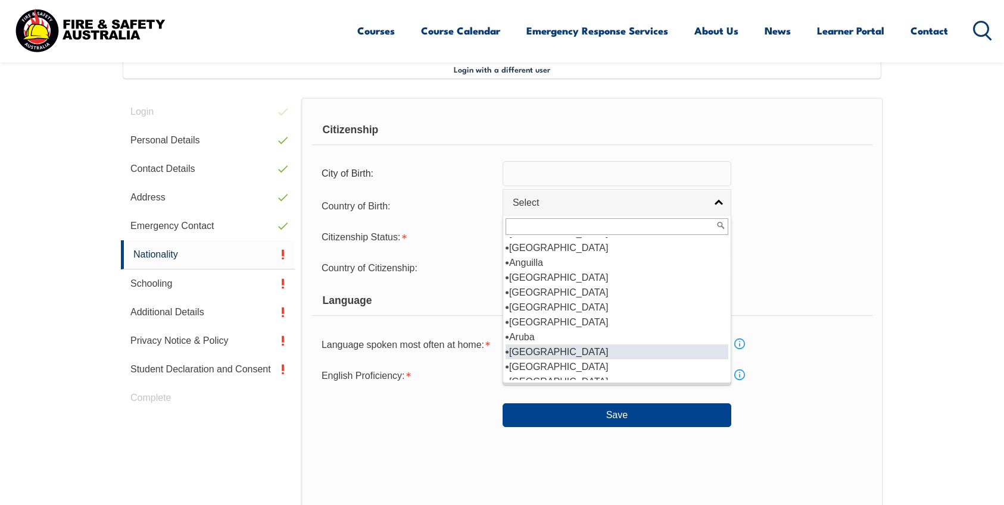
click at [541, 353] on li "[GEOGRAPHIC_DATA]" at bounding box center [616, 352] width 223 height 15
select select "1101"
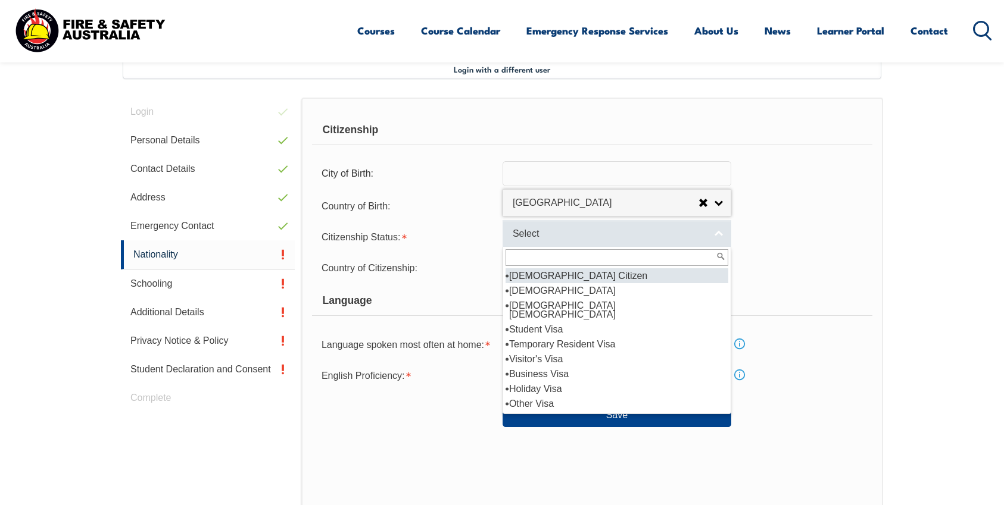
click at [626, 229] on span "Select" at bounding box center [608, 234] width 193 height 12
click at [587, 279] on li "[DEMOGRAPHIC_DATA] Citizen" at bounding box center [616, 275] width 223 height 15
select select "1"
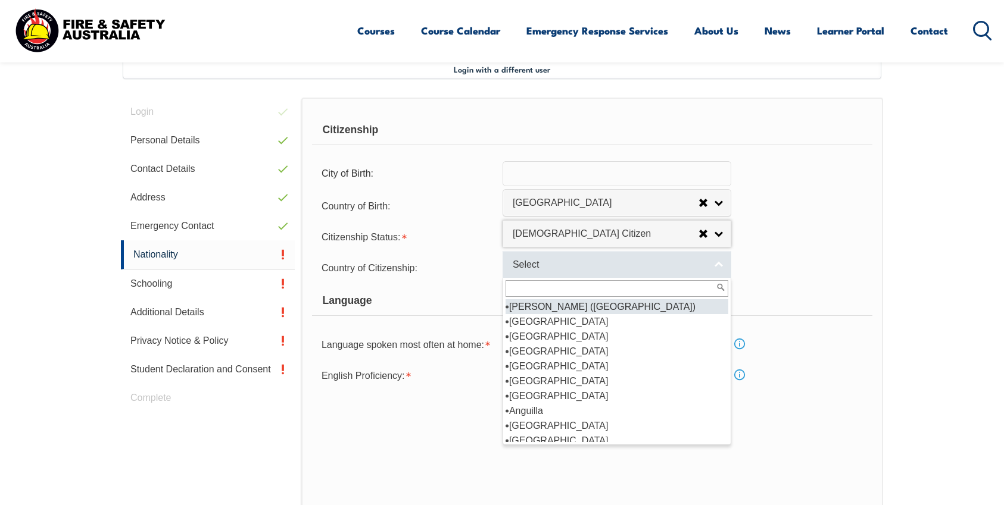
click at [601, 264] on span "Select" at bounding box center [608, 265] width 193 height 12
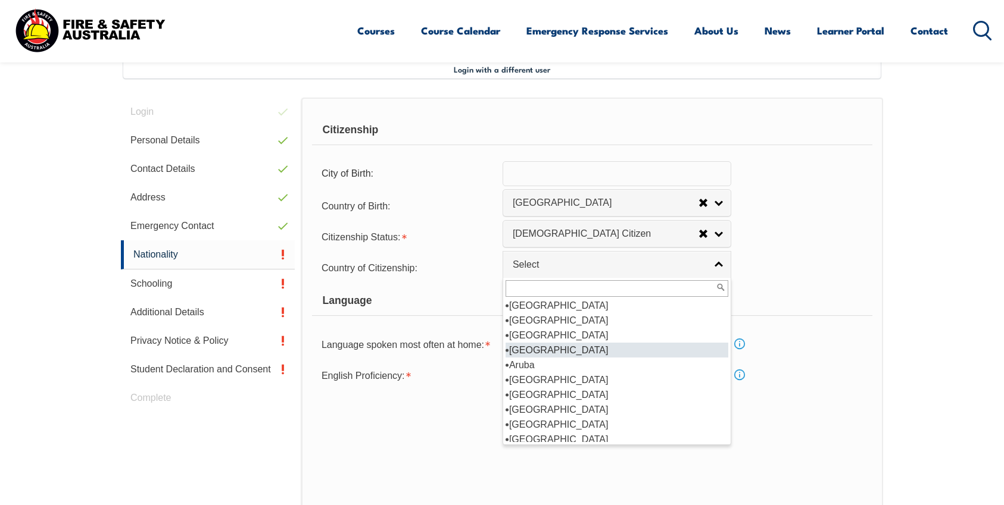
scroll to position [120, 0]
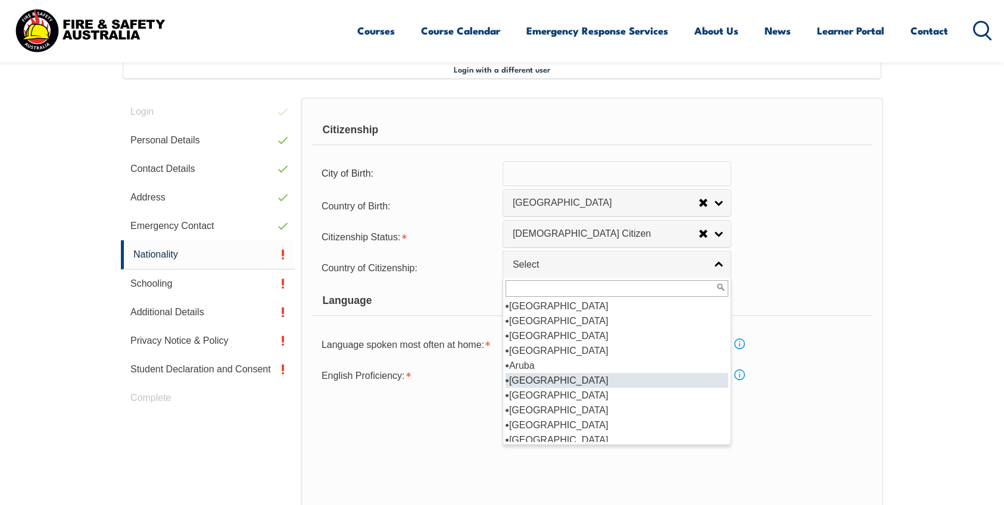
click at [531, 378] on li "[GEOGRAPHIC_DATA]" at bounding box center [616, 380] width 223 height 15
select select "1101"
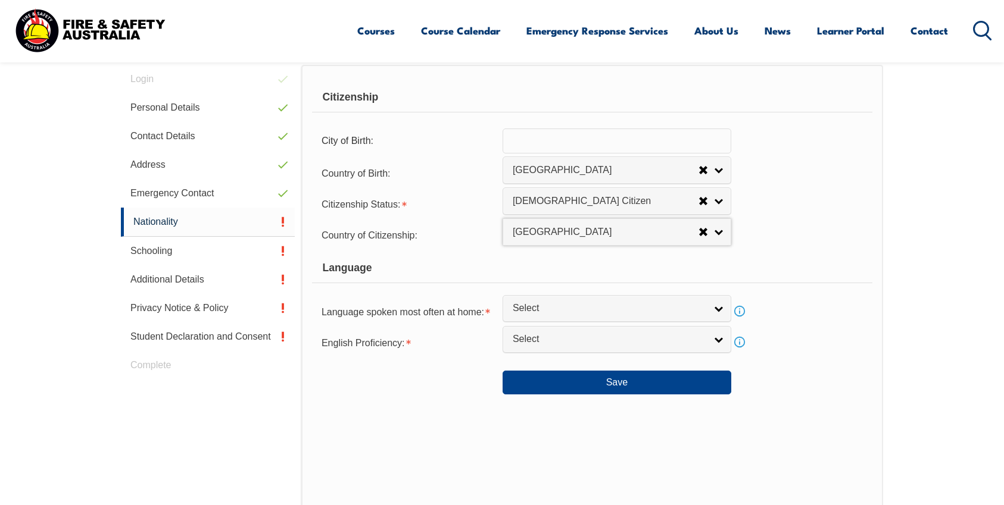
scroll to position [360, 0]
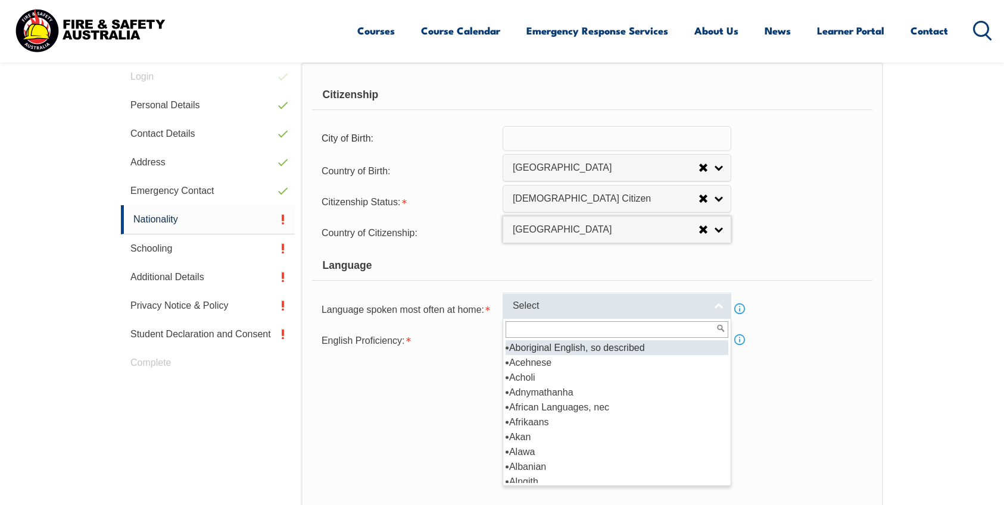
click at [582, 309] on span "Select" at bounding box center [608, 306] width 193 height 12
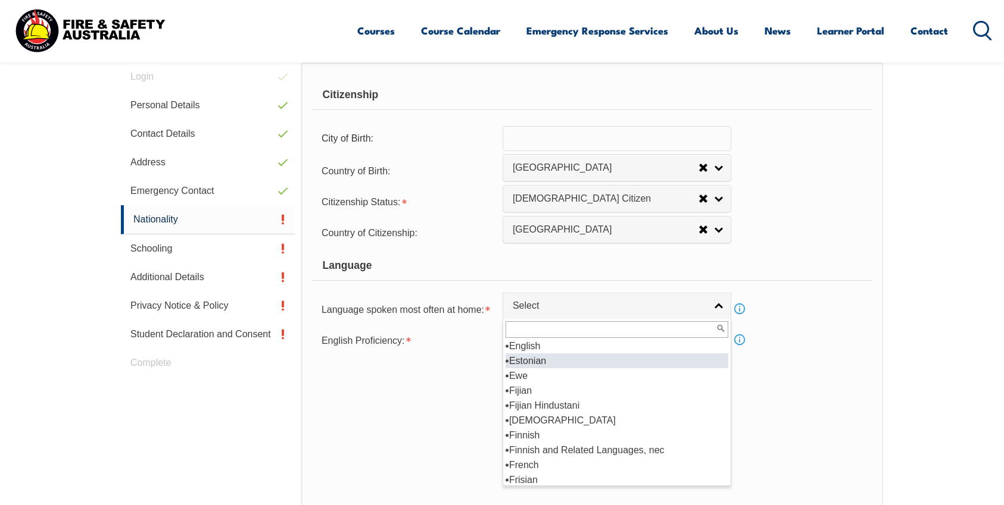
scroll to position [1497, 0]
click at [533, 346] on li "English" at bounding box center [616, 347] width 223 height 15
select select "1201"
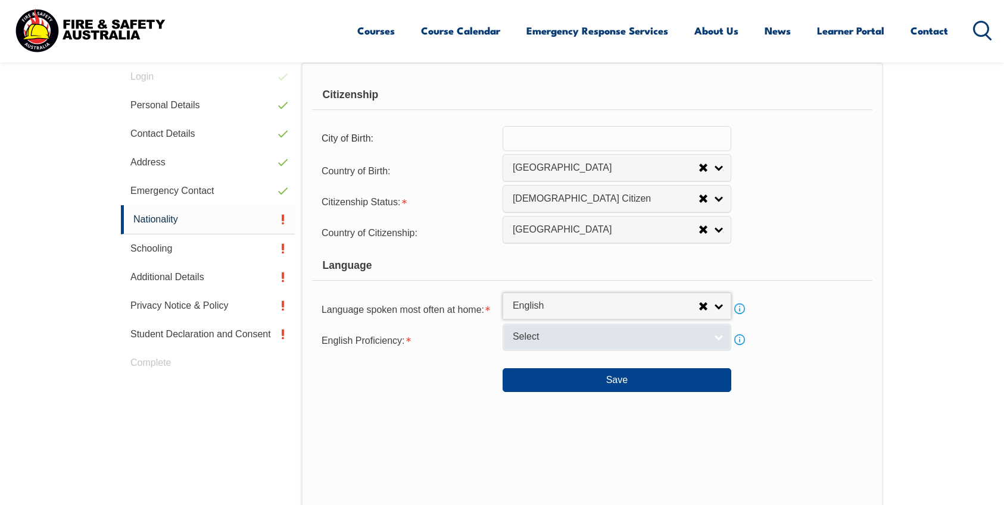
click at [540, 338] on span "Select" at bounding box center [608, 337] width 193 height 12
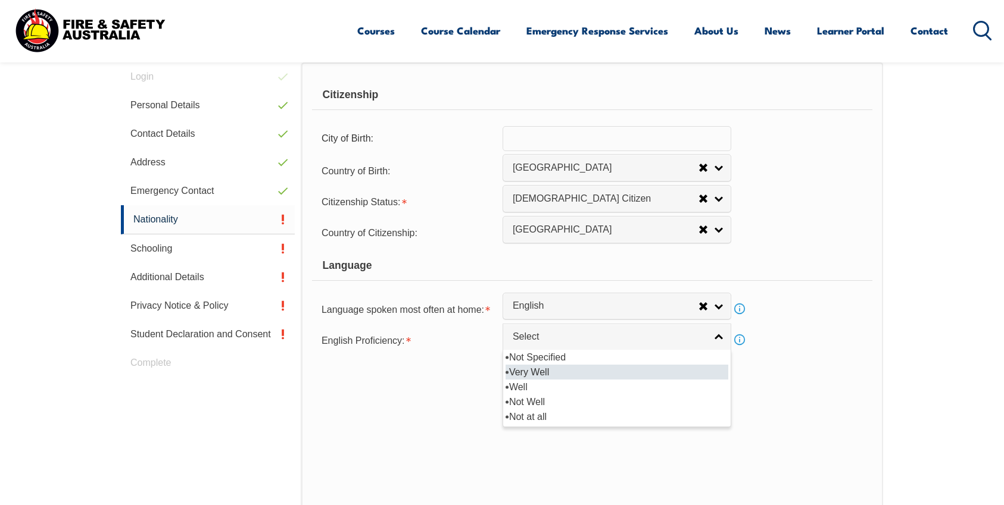
click at [534, 375] on li "Very Well" at bounding box center [616, 372] width 223 height 15
select select "1"
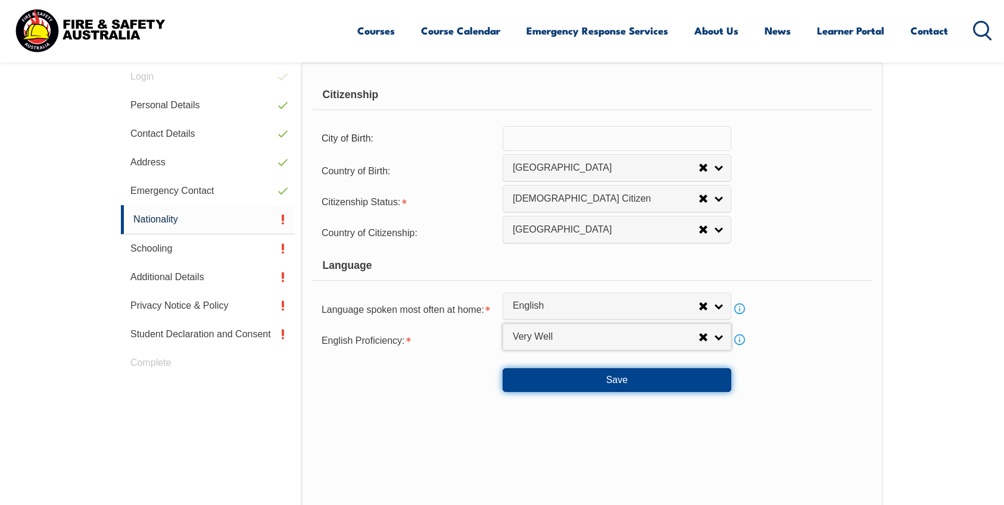
click at [612, 375] on button "Save" at bounding box center [616, 380] width 229 height 24
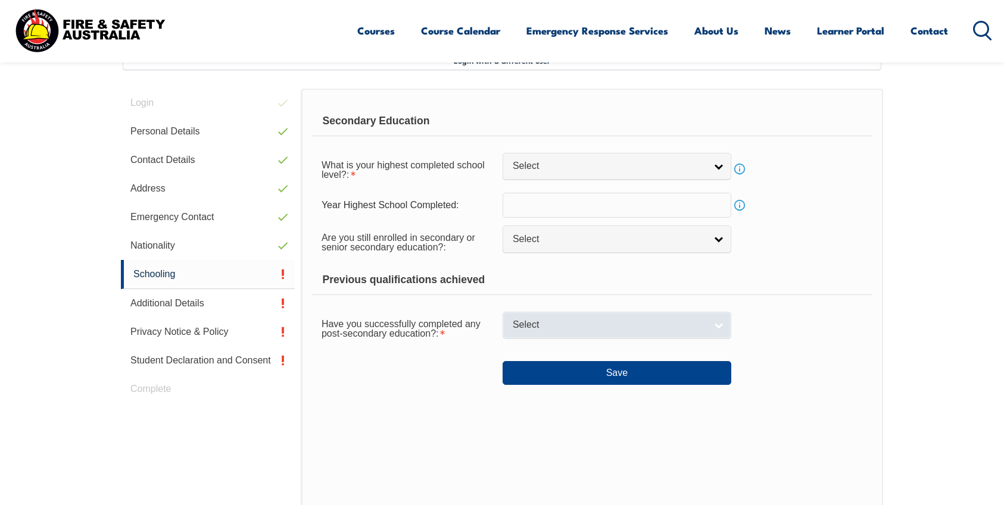
scroll to position [324, 0]
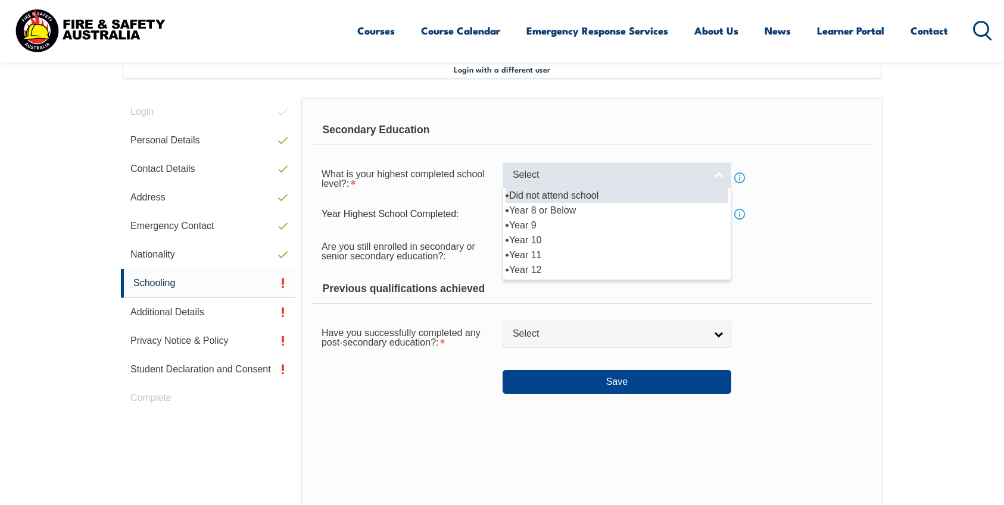
click at [605, 179] on span "Select" at bounding box center [608, 175] width 193 height 12
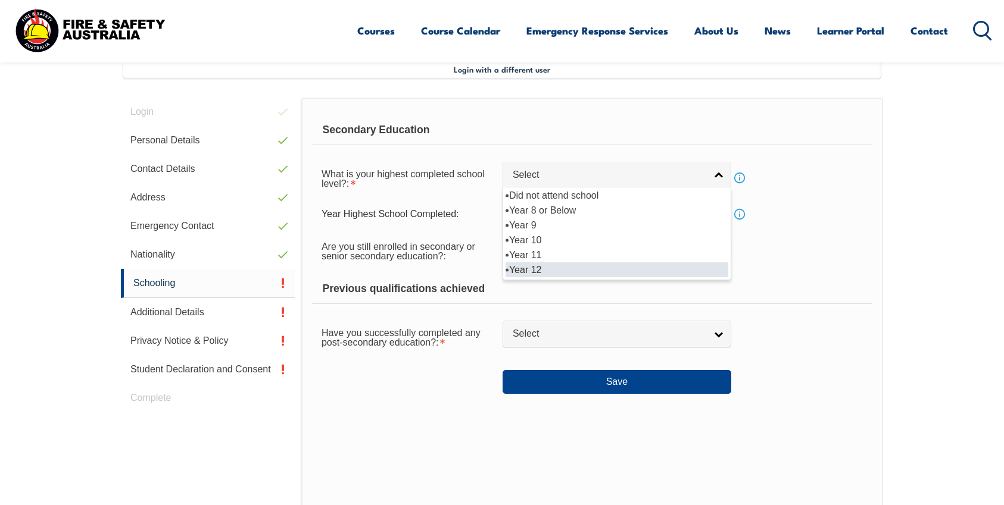
click at [535, 266] on li "Year 12" at bounding box center [616, 269] width 223 height 15
select select "12"
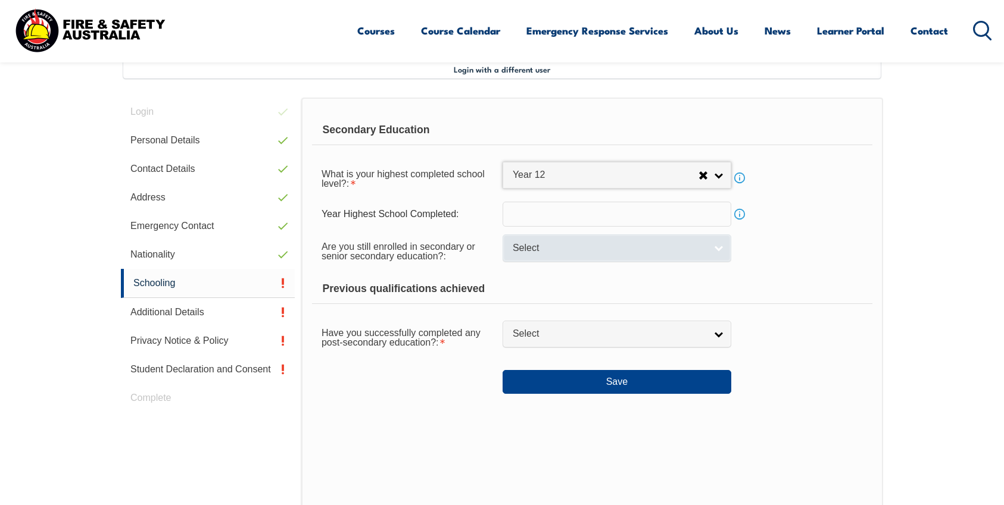
click at [663, 254] on span "Select" at bounding box center [608, 248] width 193 height 12
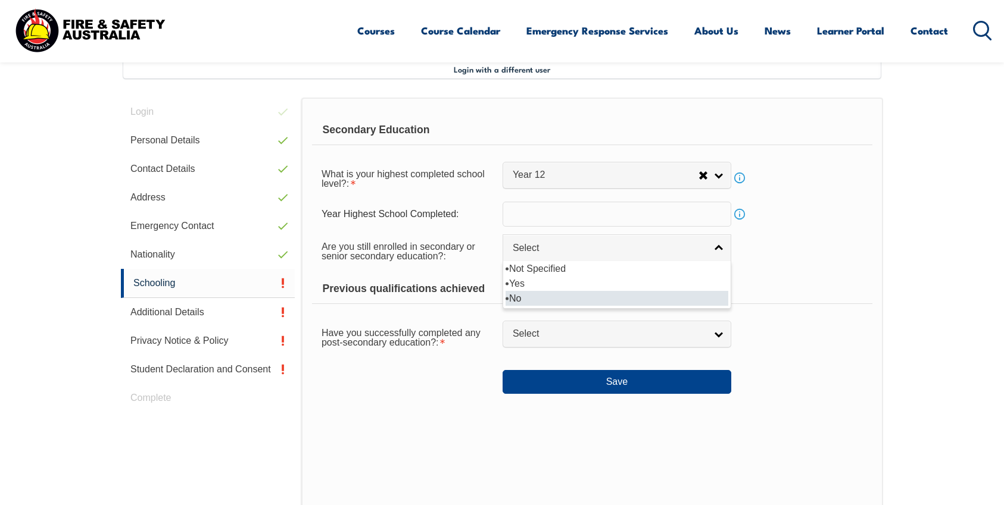
click at [576, 296] on li "No" at bounding box center [616, 298] width 223 height 15
select select "false"
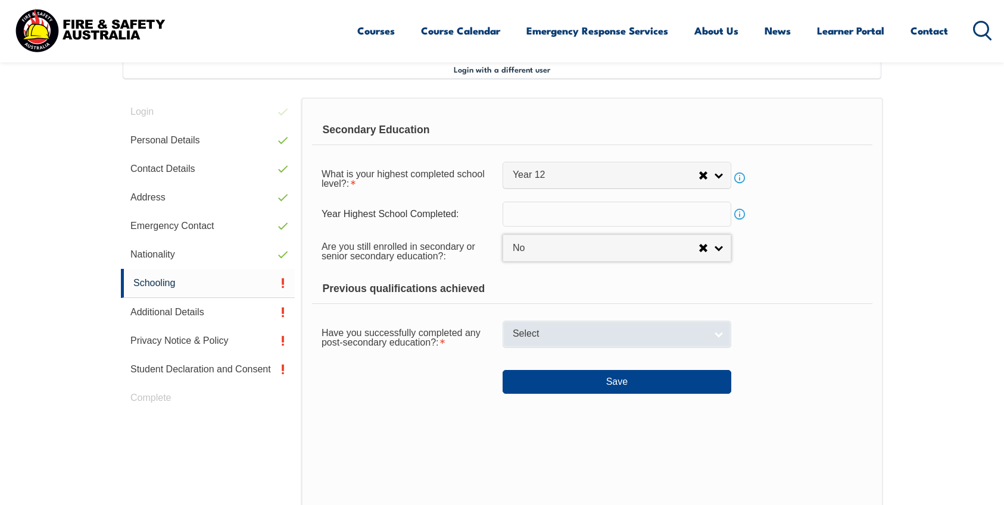
click at [566, 343] on link "Select" at bounding box center [616, 334] width 229 height 27
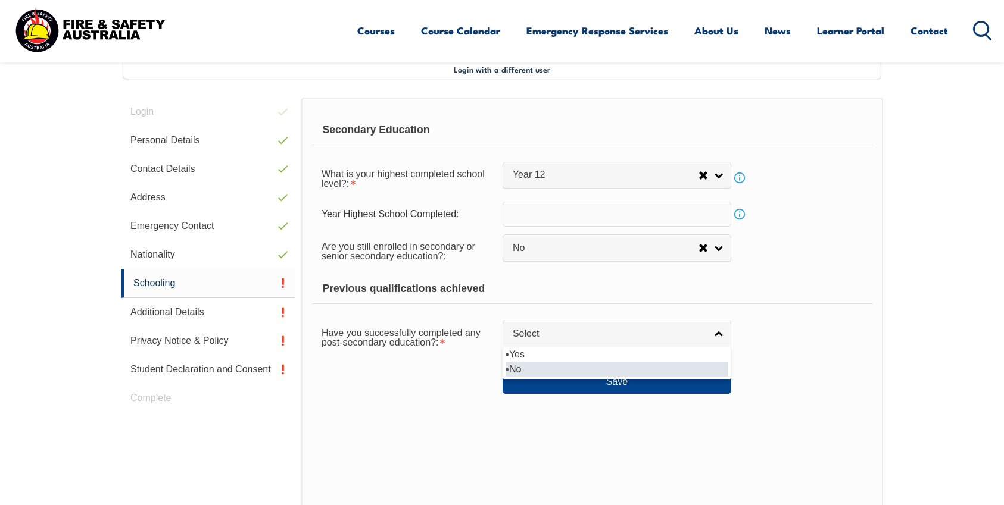
click at [548, 365] on li "No" at bounding box center [616, 369] width 223 height 15
click at [593, 332] on span "No" at bounding box center [605, 334] width 186 height 12
click at [568, 358] on li "Yes" at bounding box center [616, 354] width 223 height 15
select select "true"
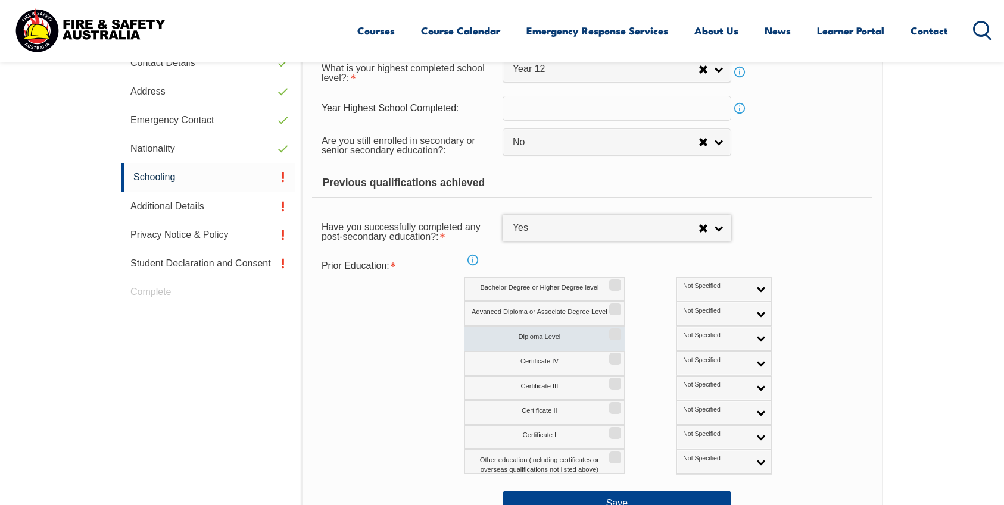
scroll to position [431, 0]
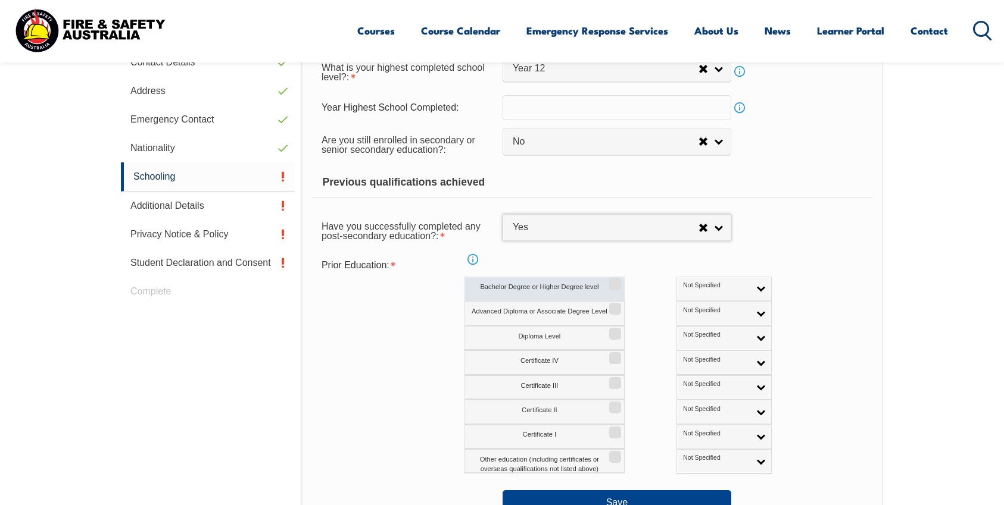
click at [616, 281] on input "Bachelor Degree or Higher Degree level" at bounding box center [613, 280] width 7 height 1
checkbox input "true"
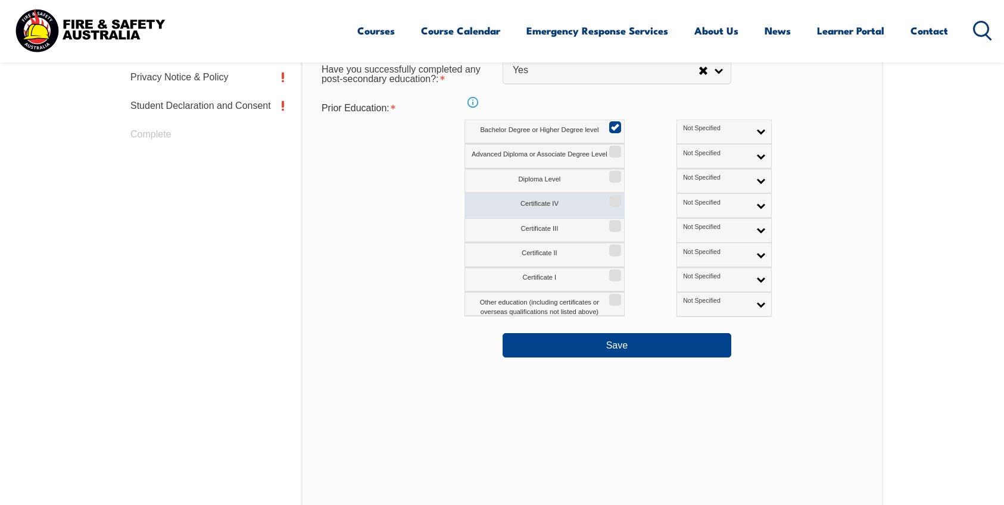
scroll to position [624, 0]
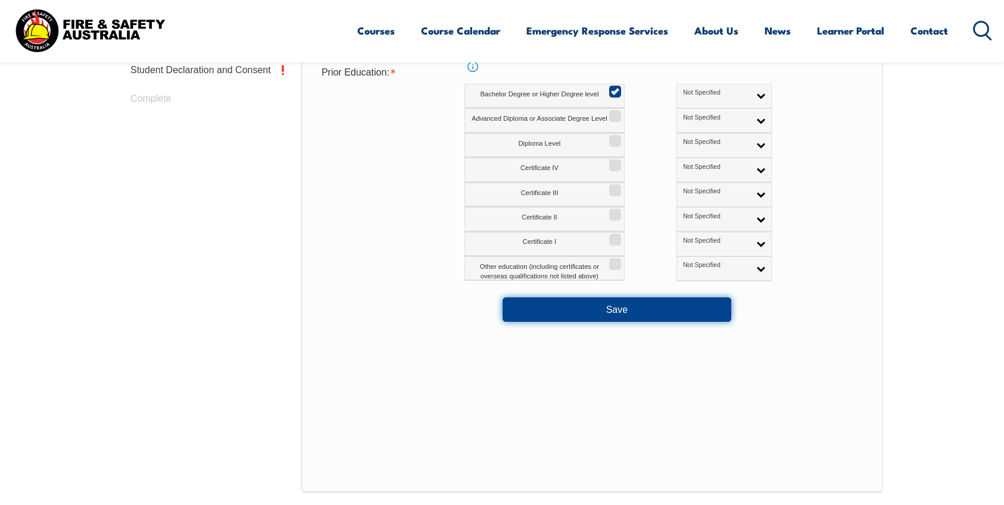
click at [618, 312] on button "Save" at bounding box center [616, 310] width 229 height 24
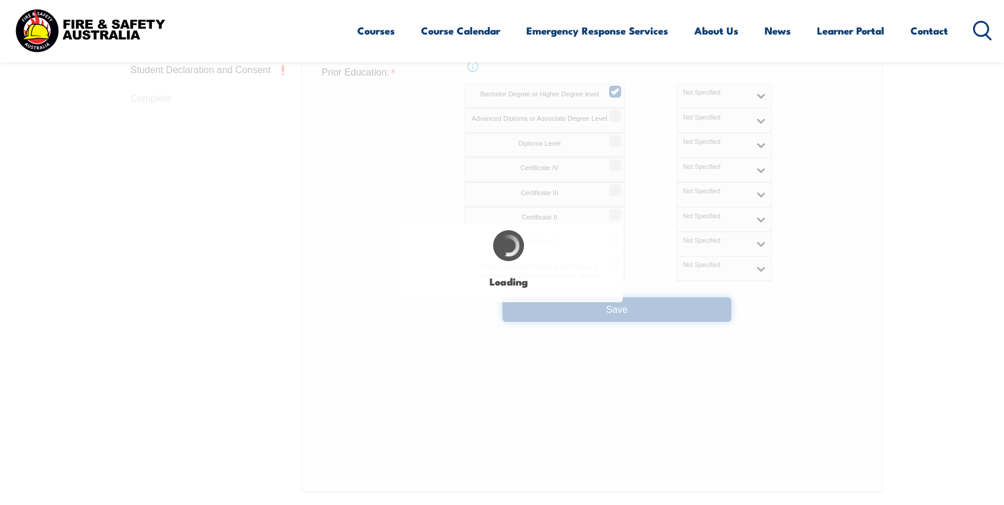
select select
select select "false"
select select "true"
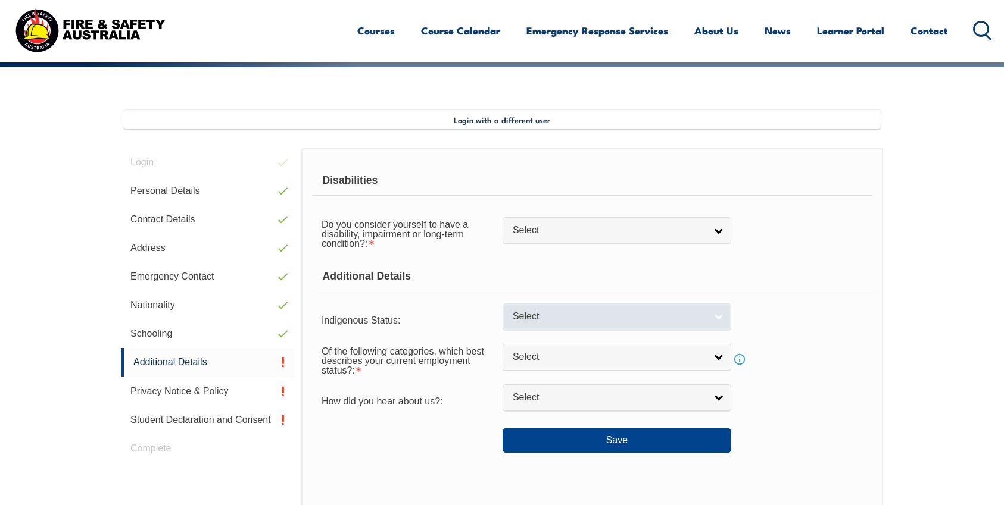
scroll to position [273, 0]
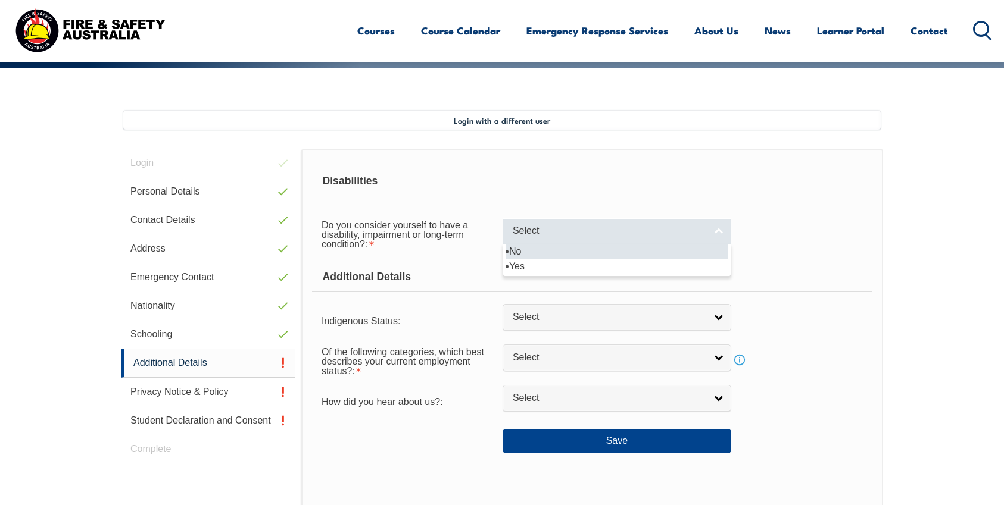
click at [611, 232] on span "Select" at bounding box center [608, 231] width 193 height 12
click at [588, 254] on li "No" at bounding box center [616, 251] width 223 height 15
select select "false"
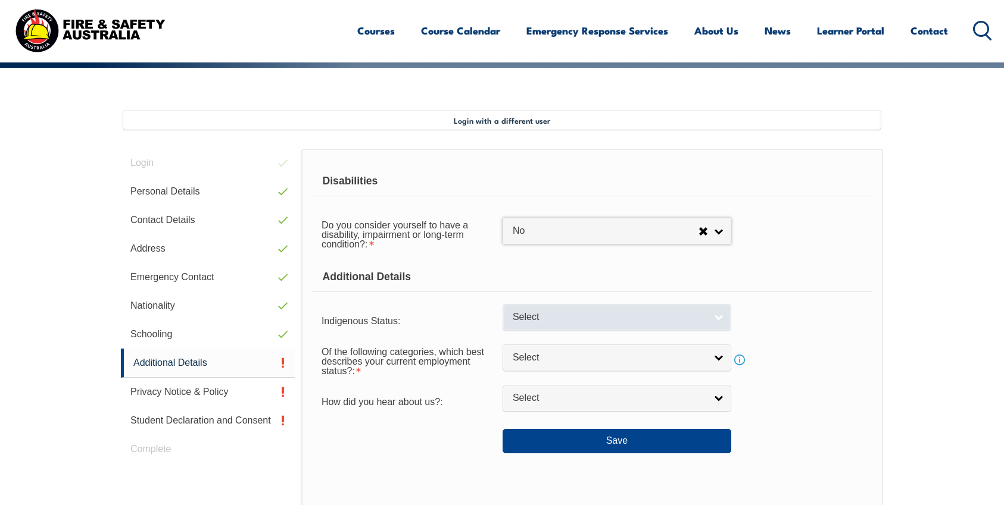
click at [604, 324] on link "Select" at bounding box center [616, 317] width 229 height 27
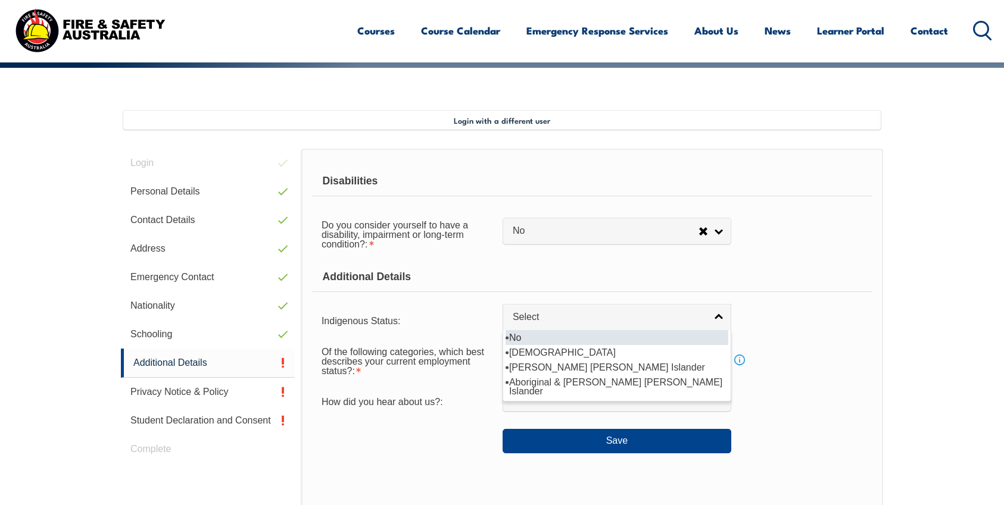
click at [589, 342] on li "No" at bounding box center [616, 337] width 223 height 15
select select "4"
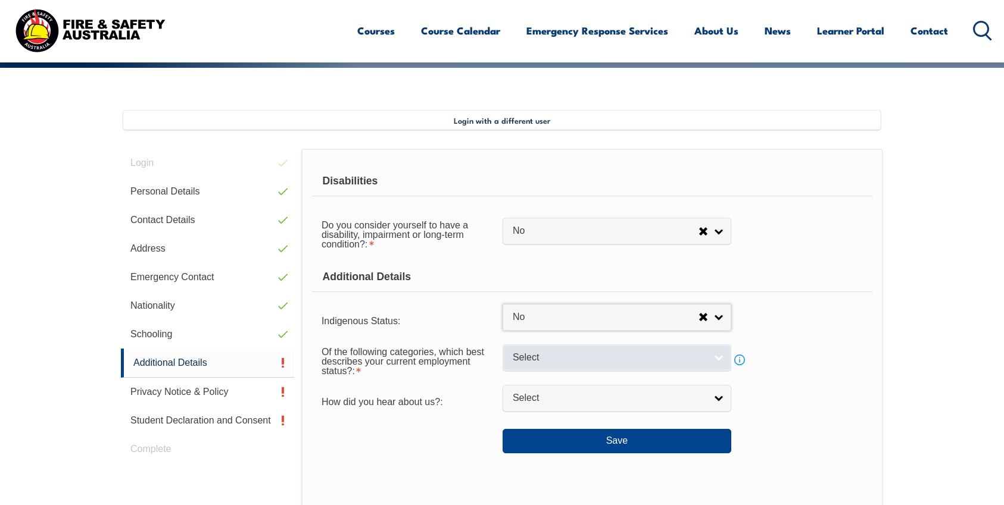
click at [590, 362] on span "Select" at bounding box center [608, 358] width 193 height 12
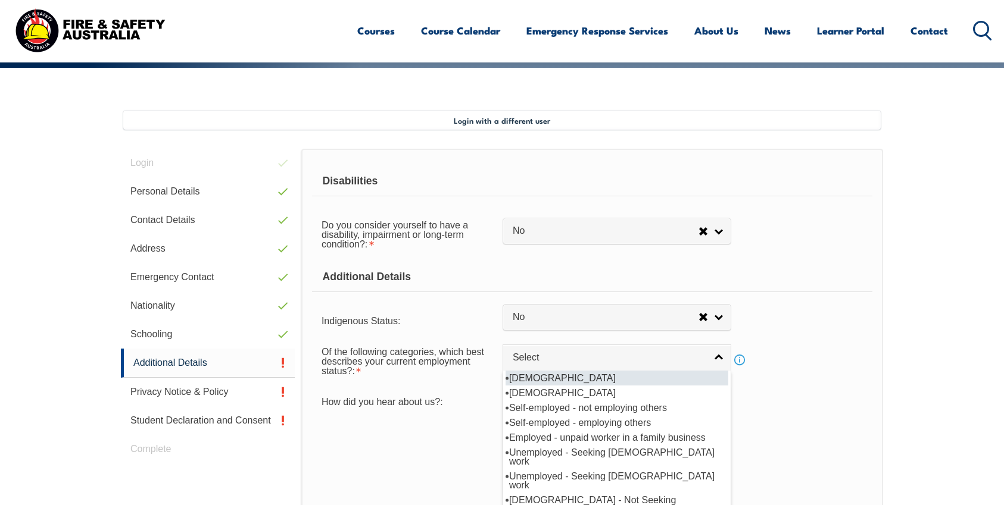
click at [578, 378] on li "[DEMOGRAPHIC_DATA]" at bounding box center [616, 378] width 223 height 15
select select "1"
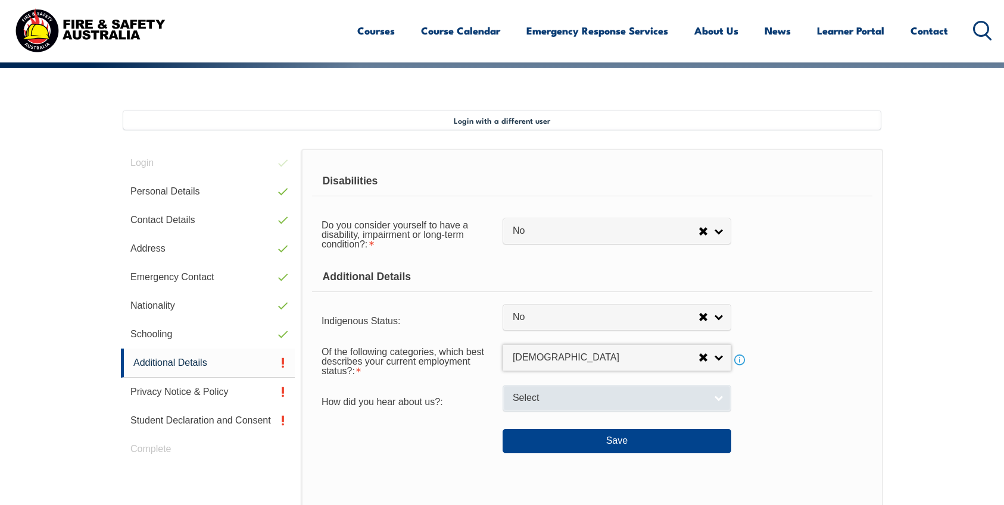
click at [568, 402] on span "Select" at bounding box center [608, 398] width 193 height 12
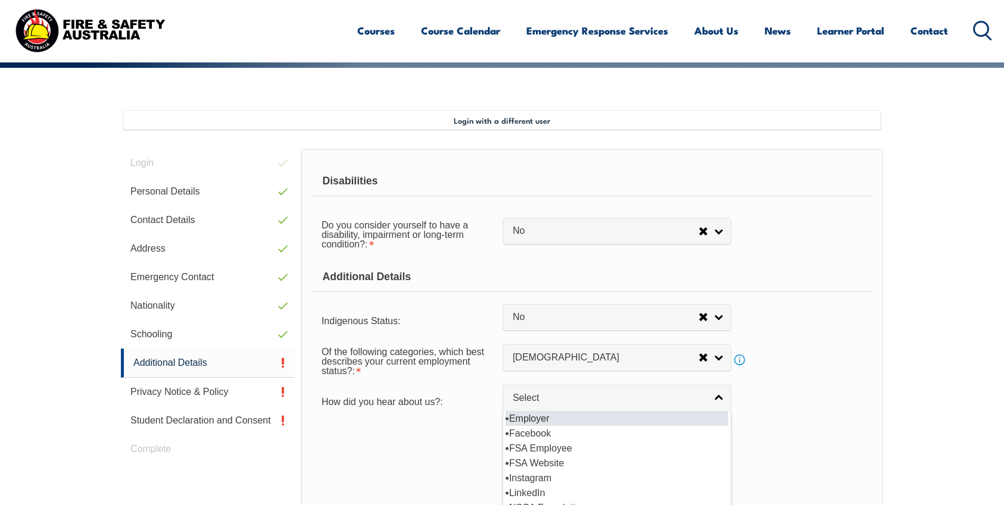
click at [552, 417] on li "Employer" at bounding box center [616, 418] width 223 height 15
select select "8019"
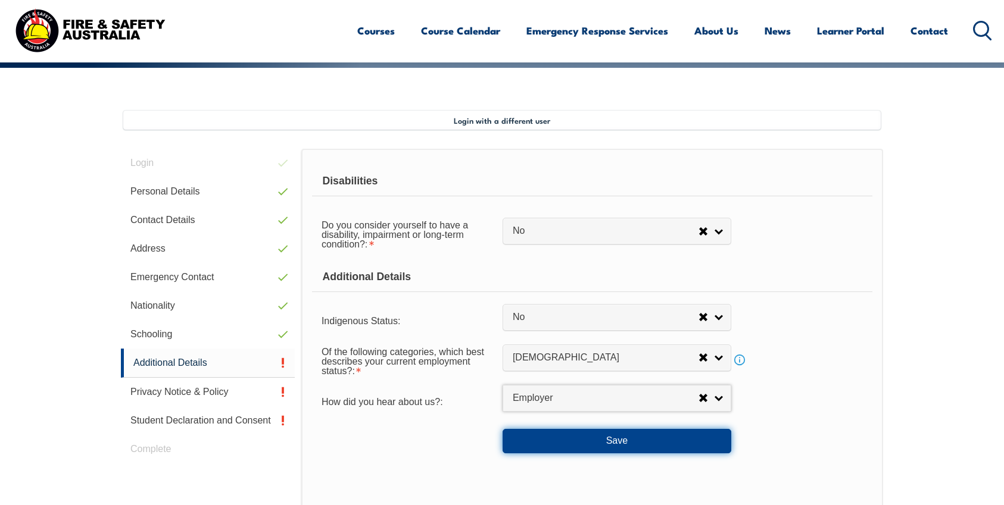
click at [560, 439] on button "Save" at bounding box center [616, 441] width 229 height 24
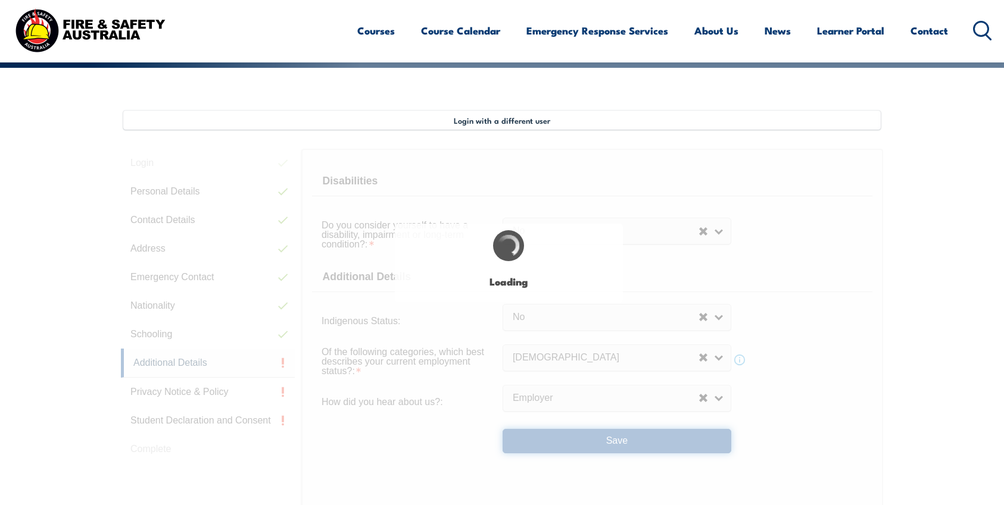
select select "false"
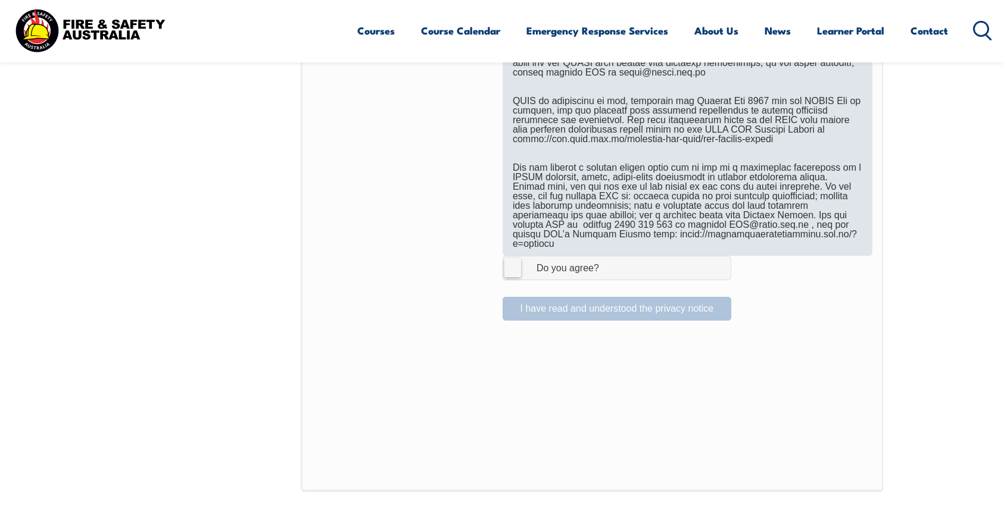
scroll to position [752, 0]
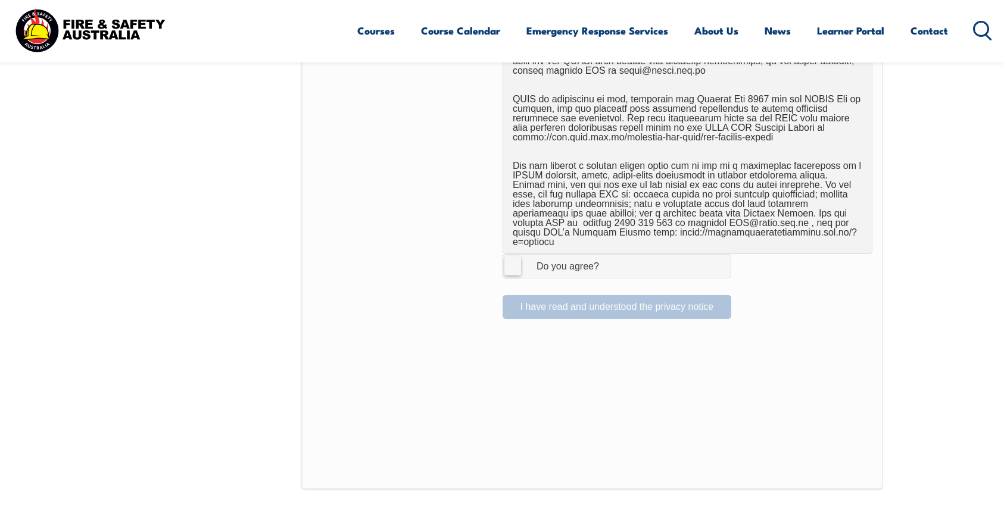
click at [511, 259] on label "I Agree Do you agree?" at bounding box center [616, 266] width 229 height 24
click at [608, 259] on input "I Agree Do you agree?" at bounding box center [618, 266] width 20 height 23
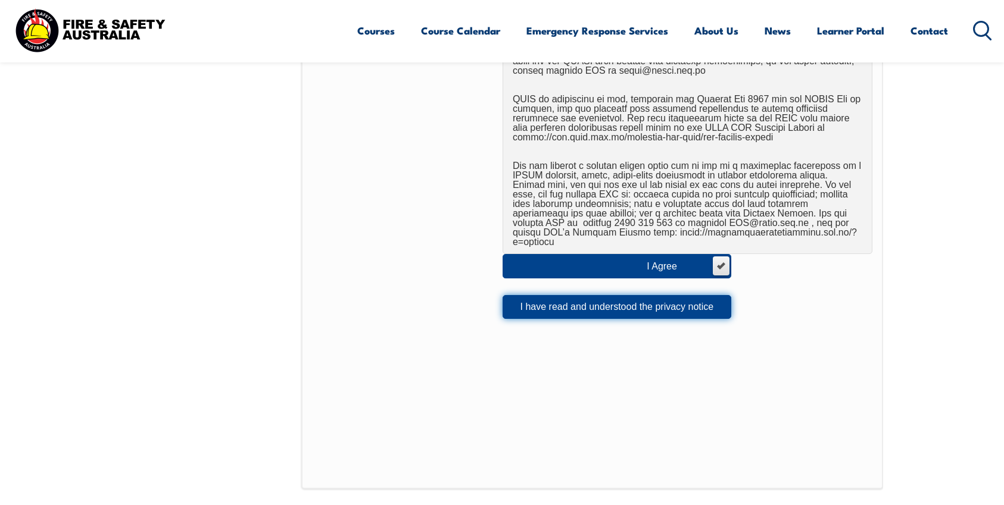
click at [552, 296] on button "I have read and understood the privacy notice" at bounding box center [616, 307] width 229 height 24
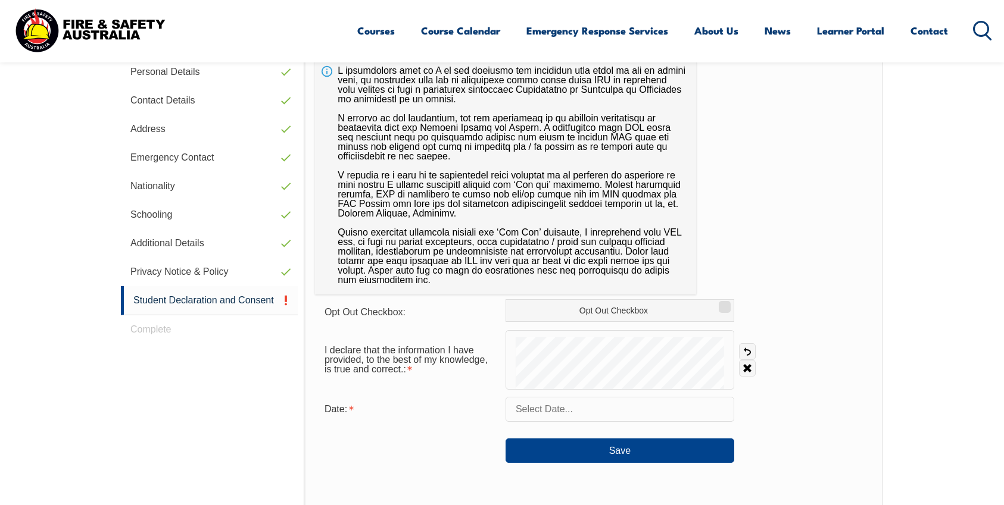
scroll to position [398, 0]
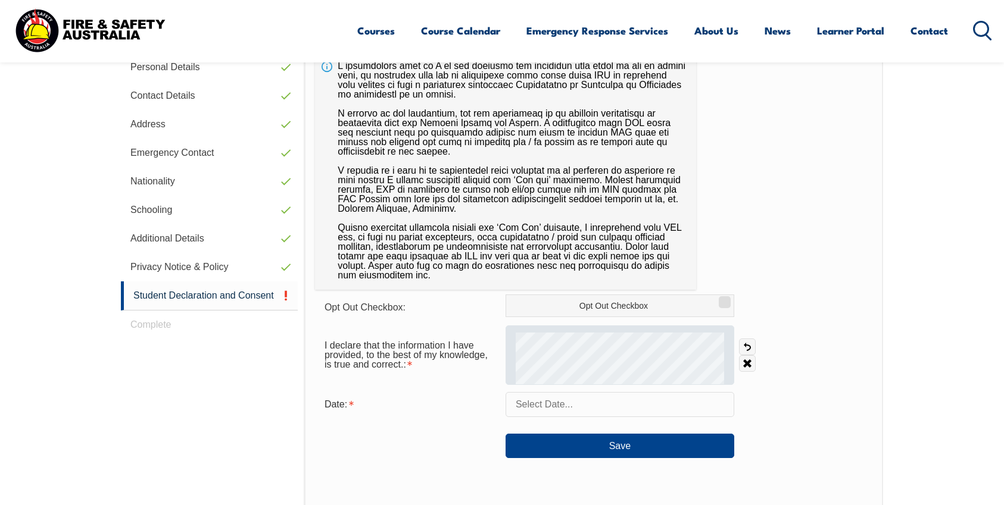
click at [548, 361] on div at bounding box center [619, 356] width 229 height 60
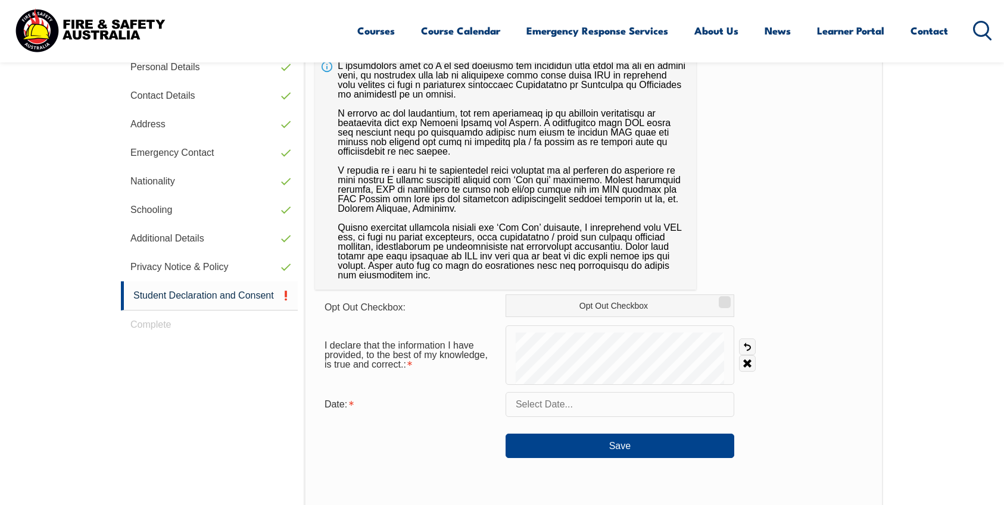
click at [584, 398] on input "text" at bounding box center [619, 404] width 229 height 25
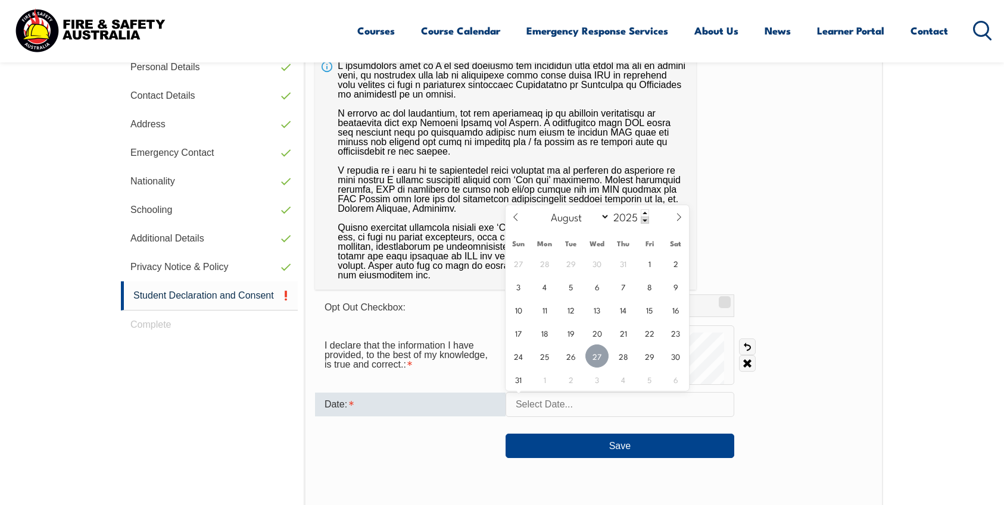
click at [598, 361] on span "27" at bounding box center [596, 356] width 23 height 23
type input "August 27, 2025"
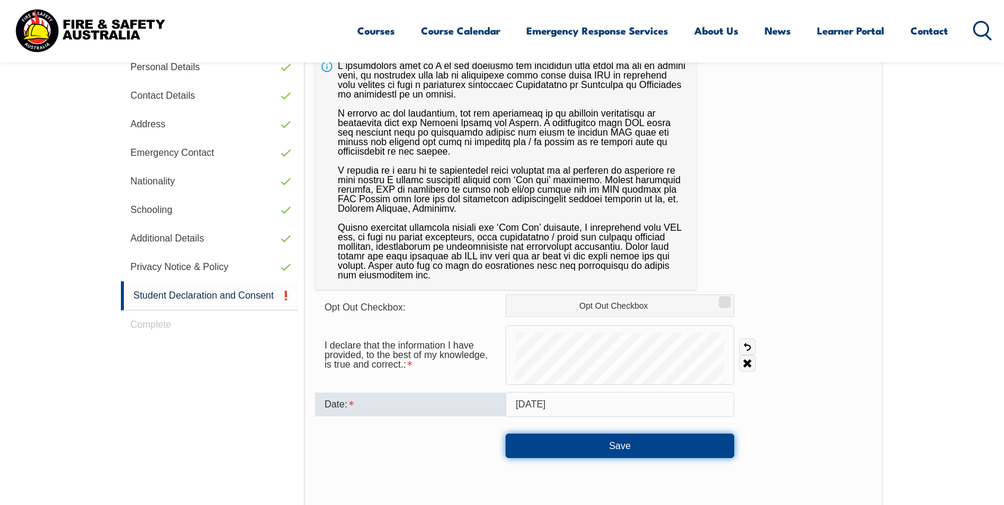
click at [621, 439] on button "Save" at bounding box center [619, 446] width 229 height 24
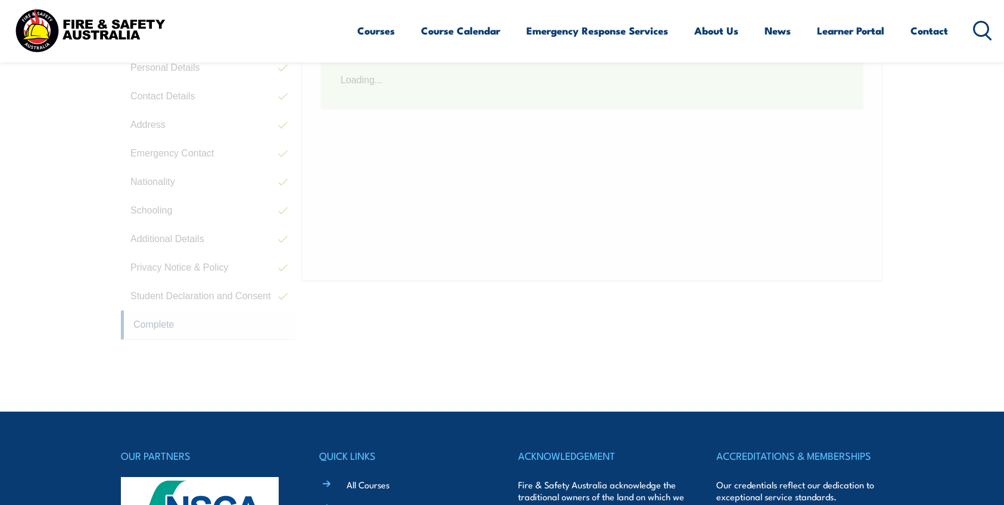
scroll to position [367, 0]
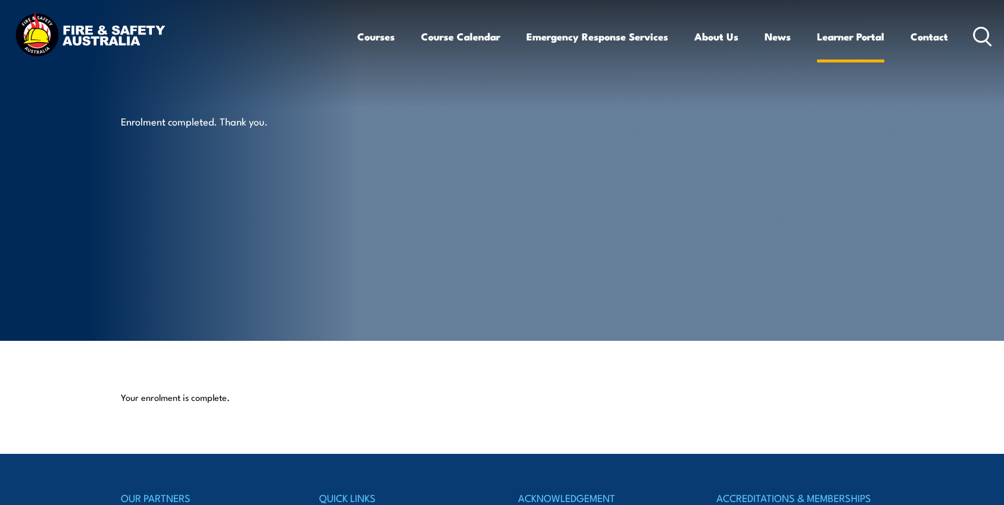
click at [840, 35] on link "Learner Portal" at bounding box center [850, 37] width 67 height 32
